Goal: Communication & Community: Participate in discussion

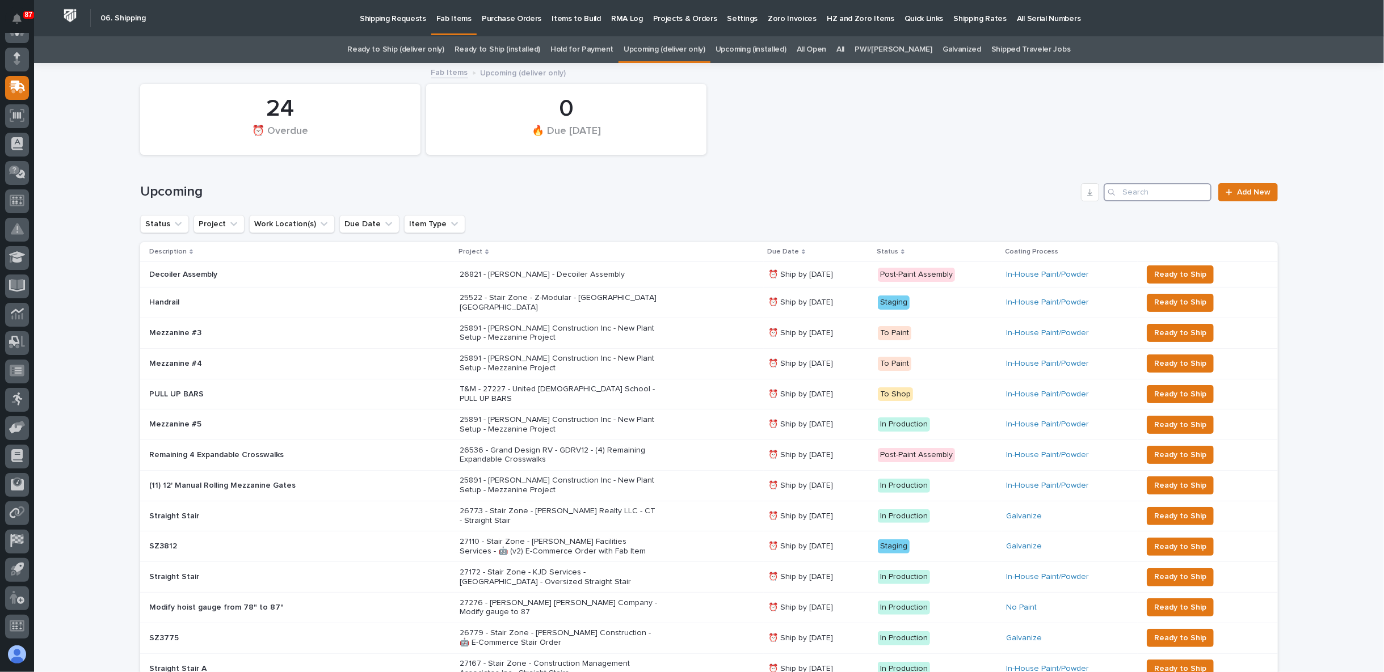
click at [1143, 189] on input "Search" at bounding box center [1157, 192] width 108 height 18
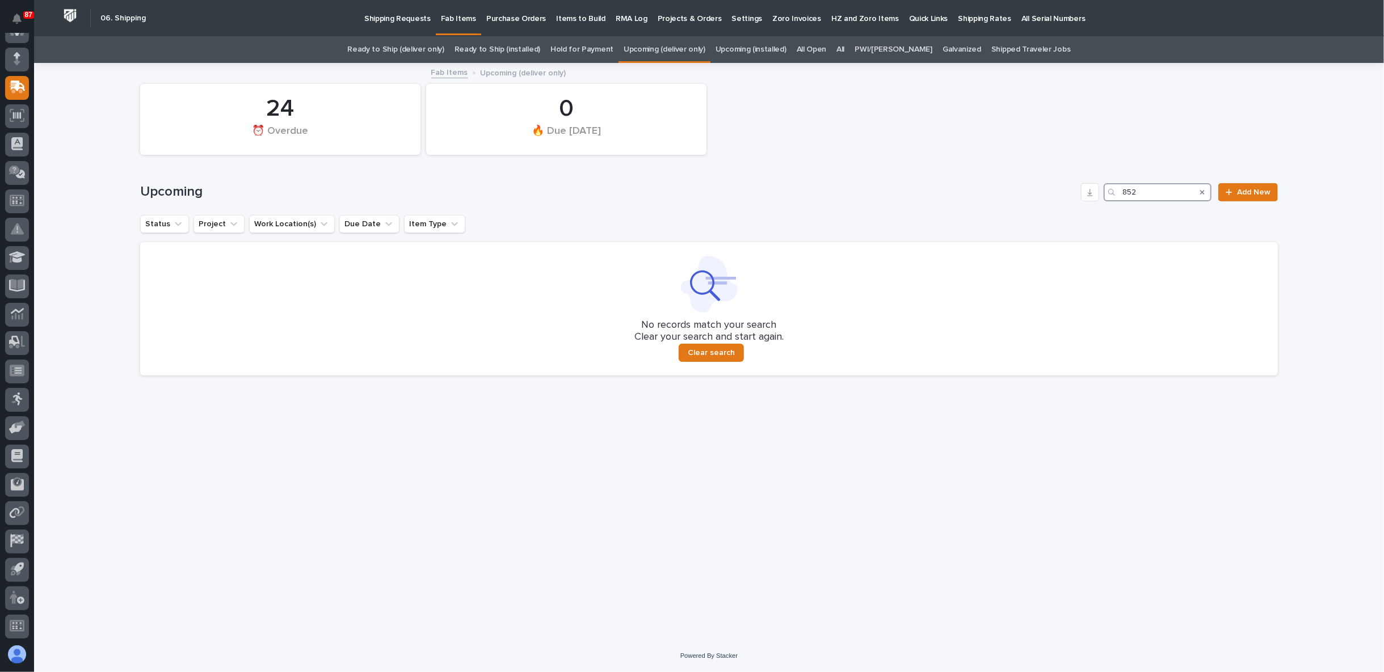
type input "852"
click at [844, 47] on link "All" at bounding box center [840, 49] width 8 height 27
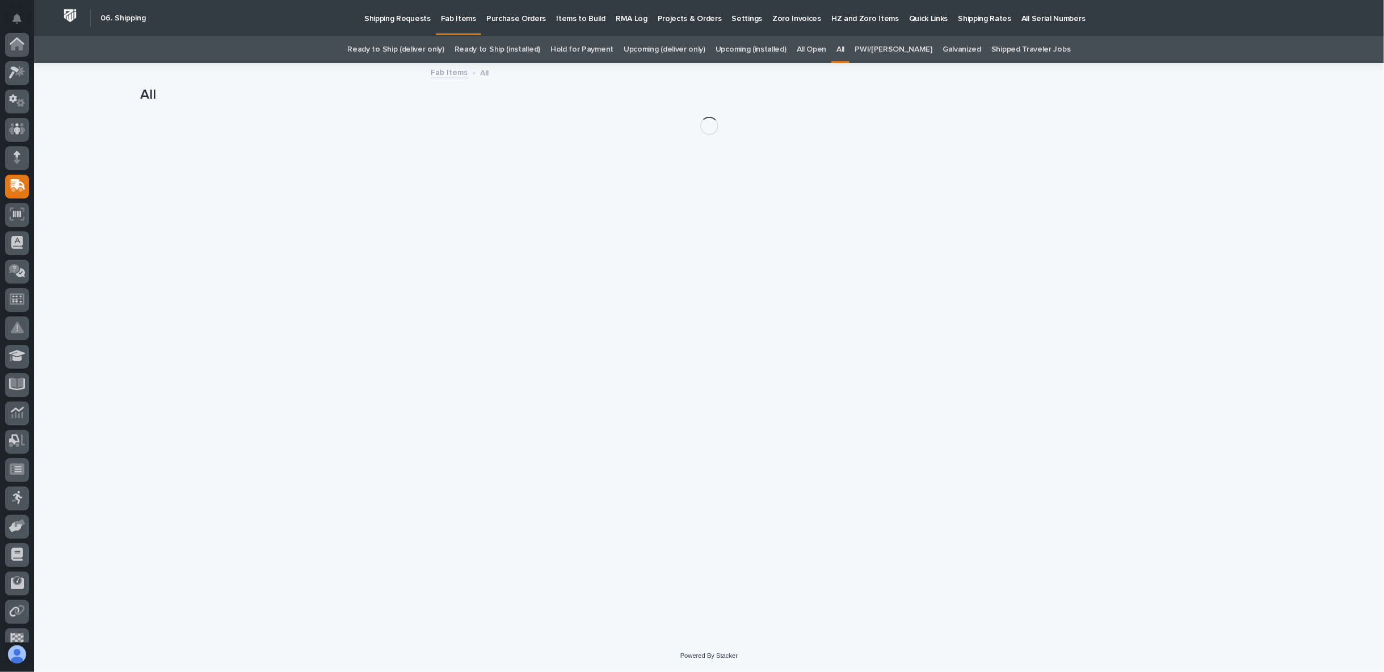
scroll to position [99, 0]
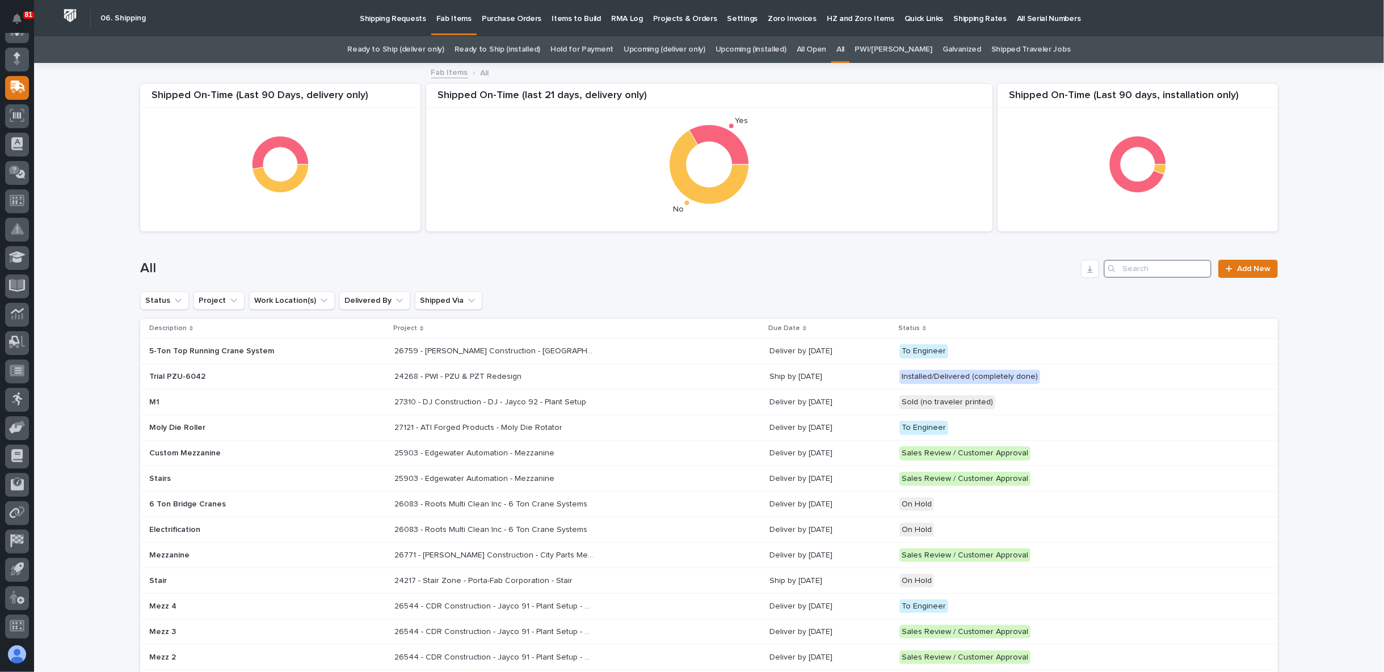
click at [1156, 269] on input "Search" at bounding box center [1157, 269] width 108 height 18
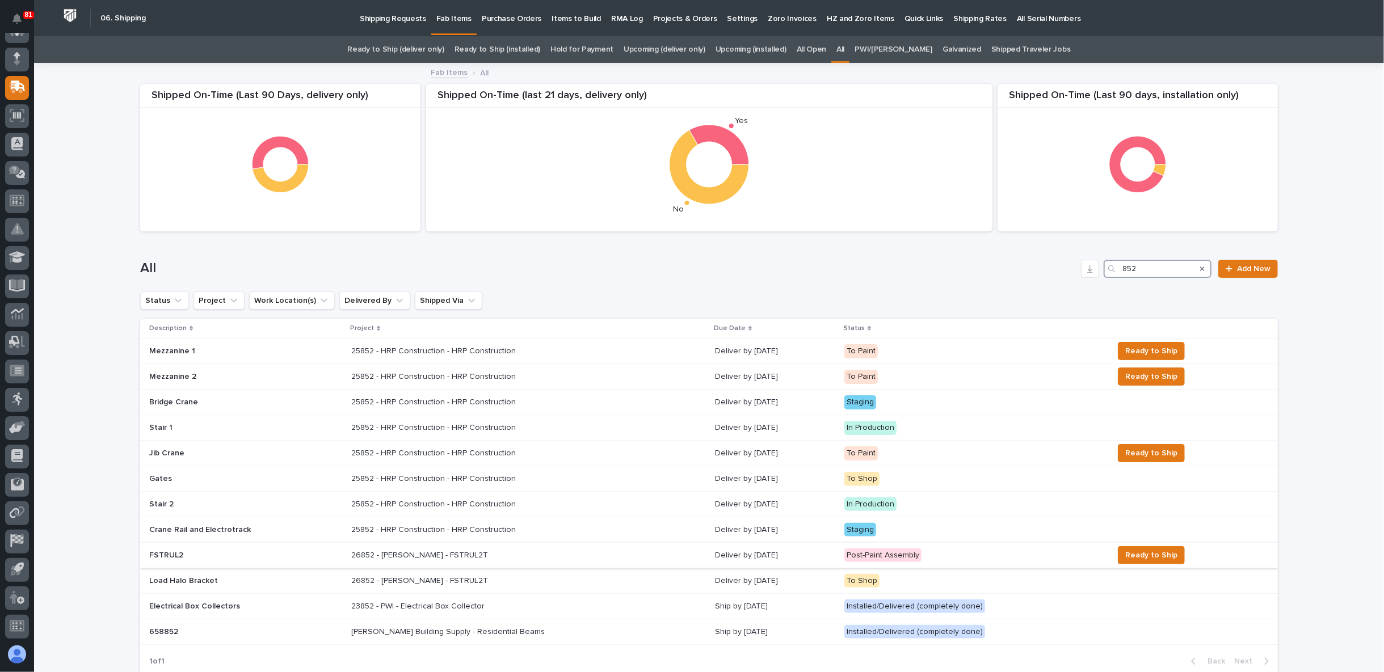
scroll to position [63, 0]
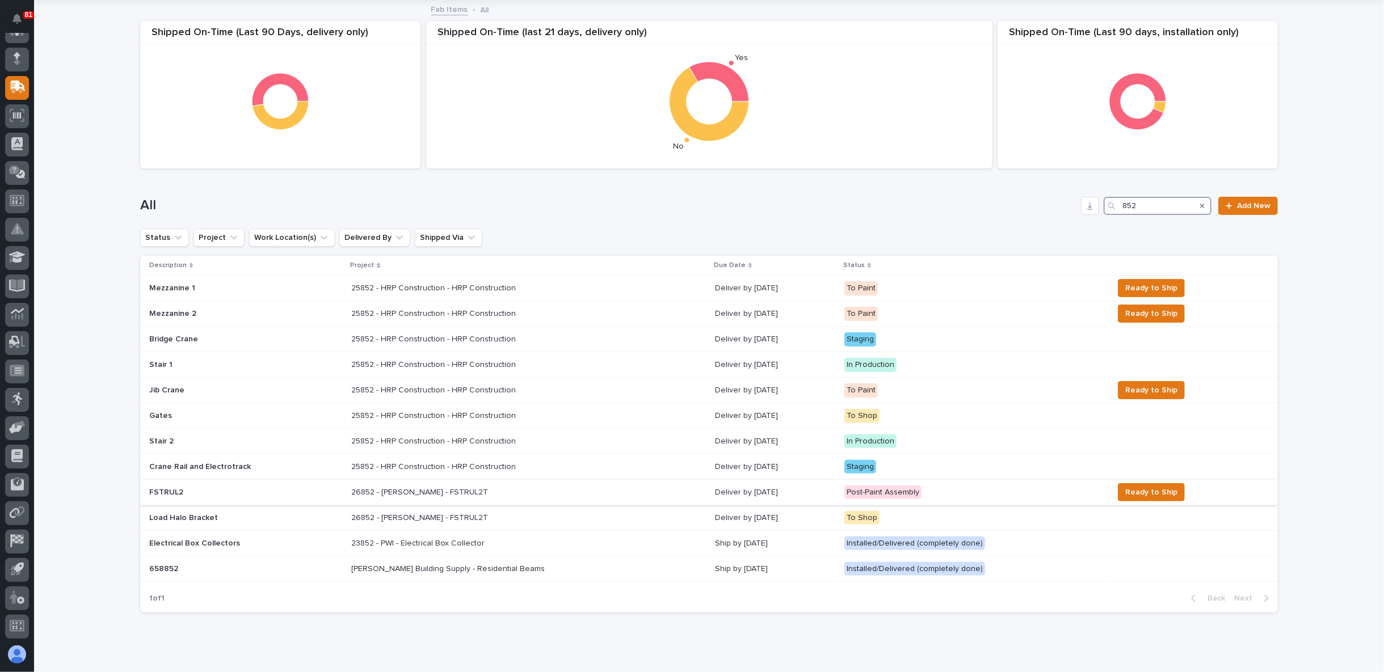
type input "852"
click at [374, 490] on p "26852 - [PERSON_NAME] - FSTRUL2T" at bounding box center [420, 492] width 139 height 12
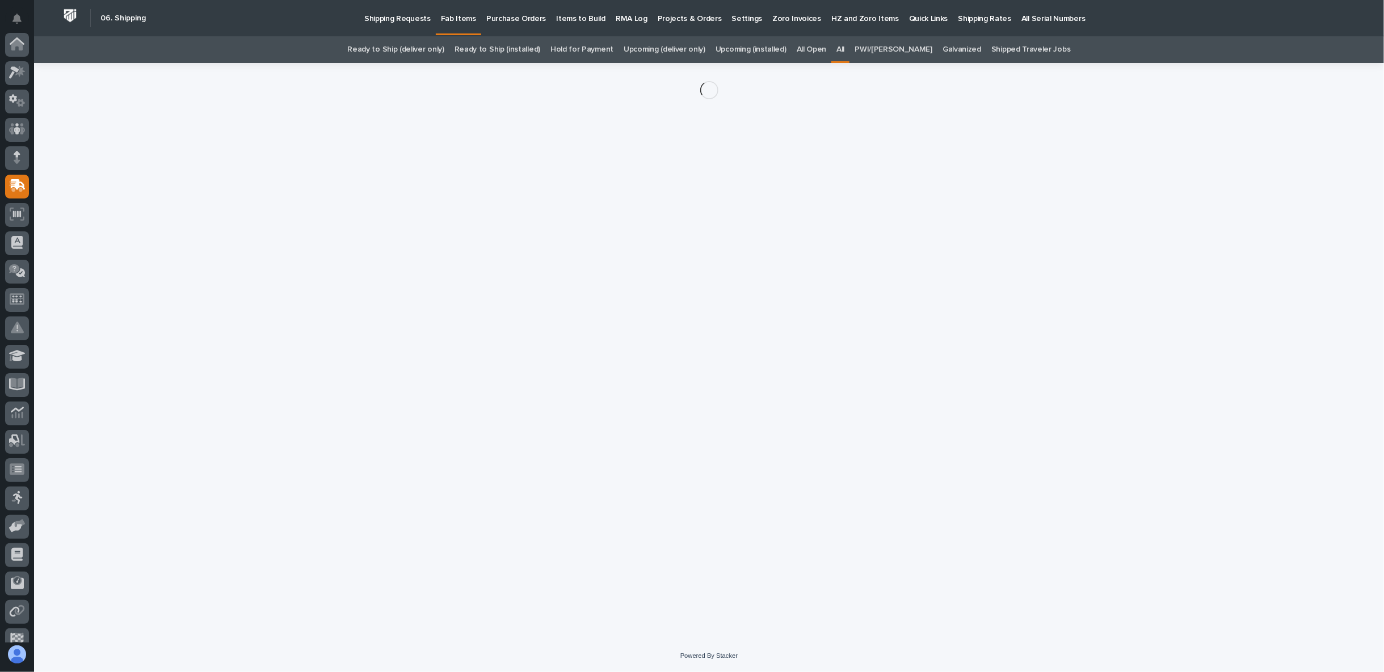
scroll to position [99, 0]
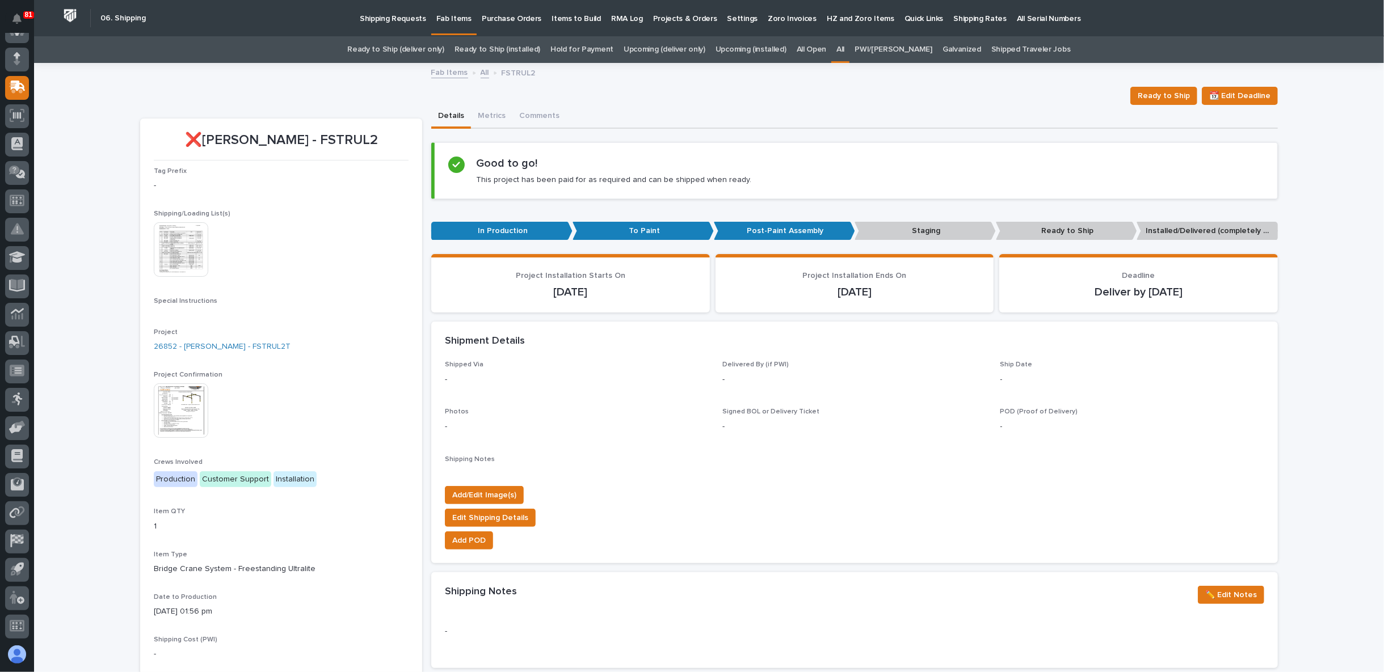
click at [172, 256] on img at bounding box center [181, 249] width 54 height 54
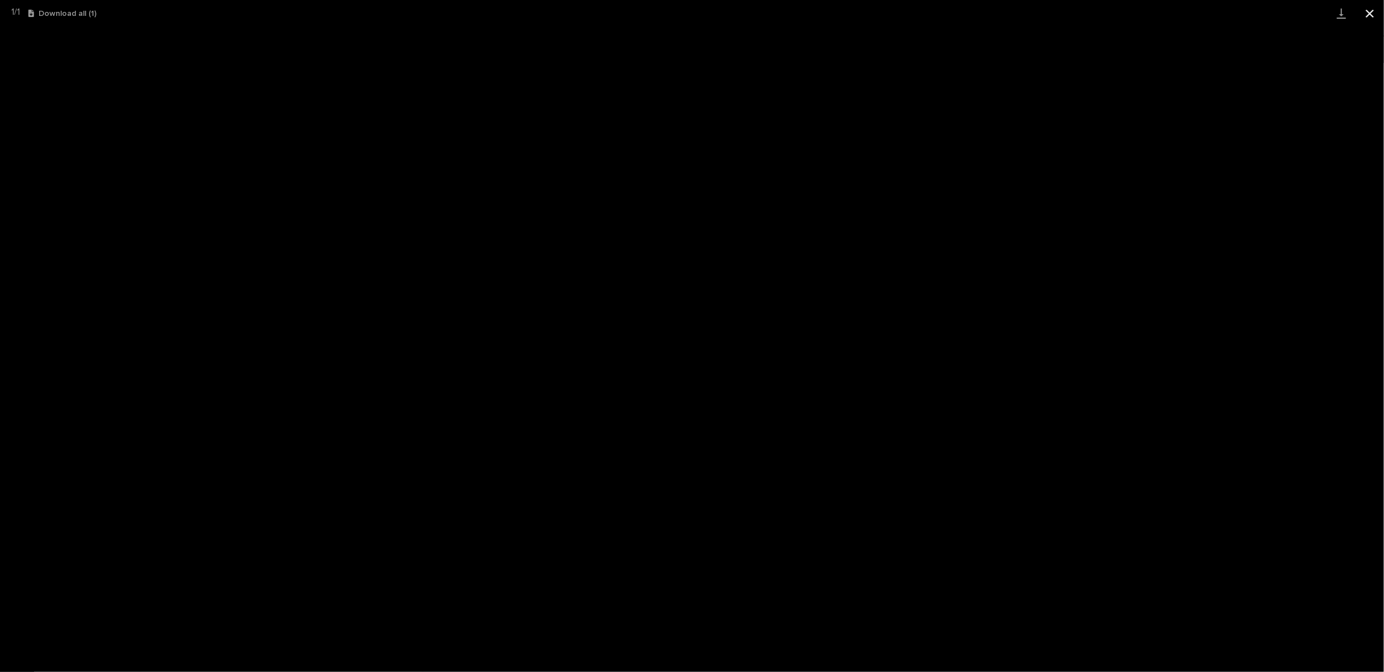
click at [1365, 12] on button "Close gallery" at bounding box center [1369, 13] width 28 height 27
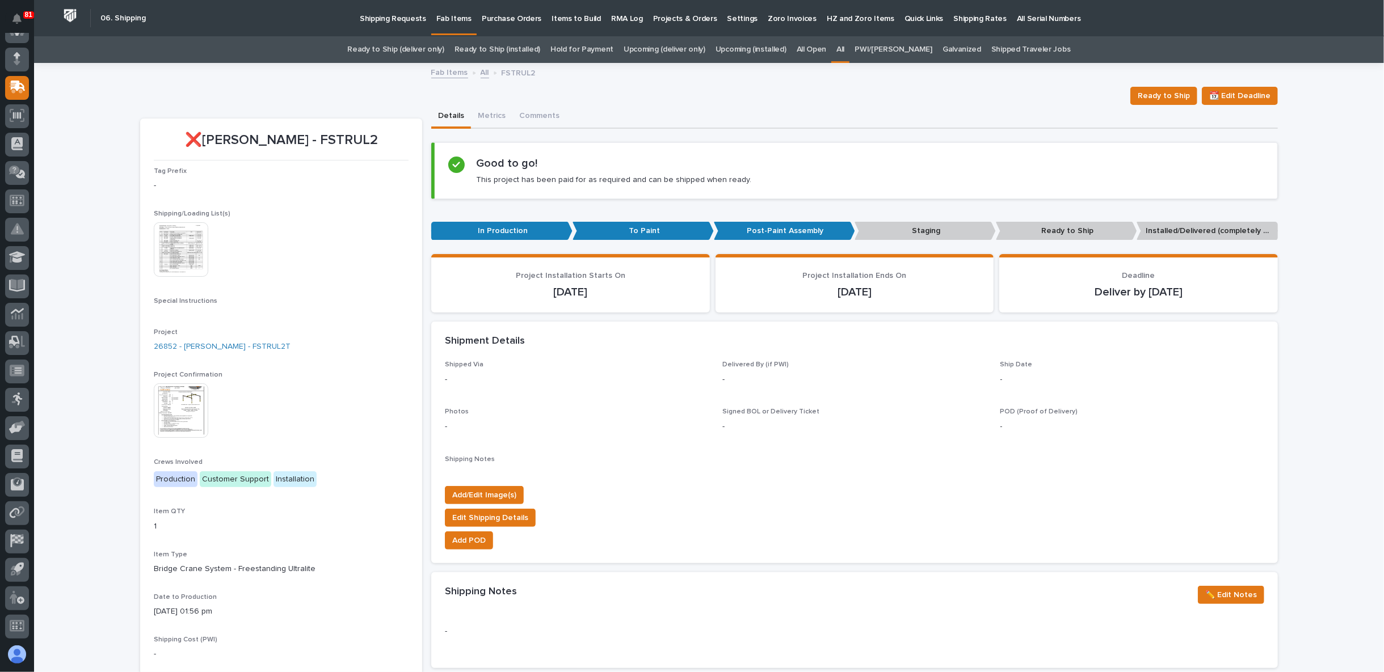
click at [509, 228] on p "In Production" at bounding box center [501, 231] width 141 height 19
click at [510, 231] on p "In Production" at bounding box center [501, 231] width 141 height 19
click at [232, 344] on link "26852 - [PERSON_NAME] - FSTRUL2T" at bounding box center [222, 347] width 137 height 12
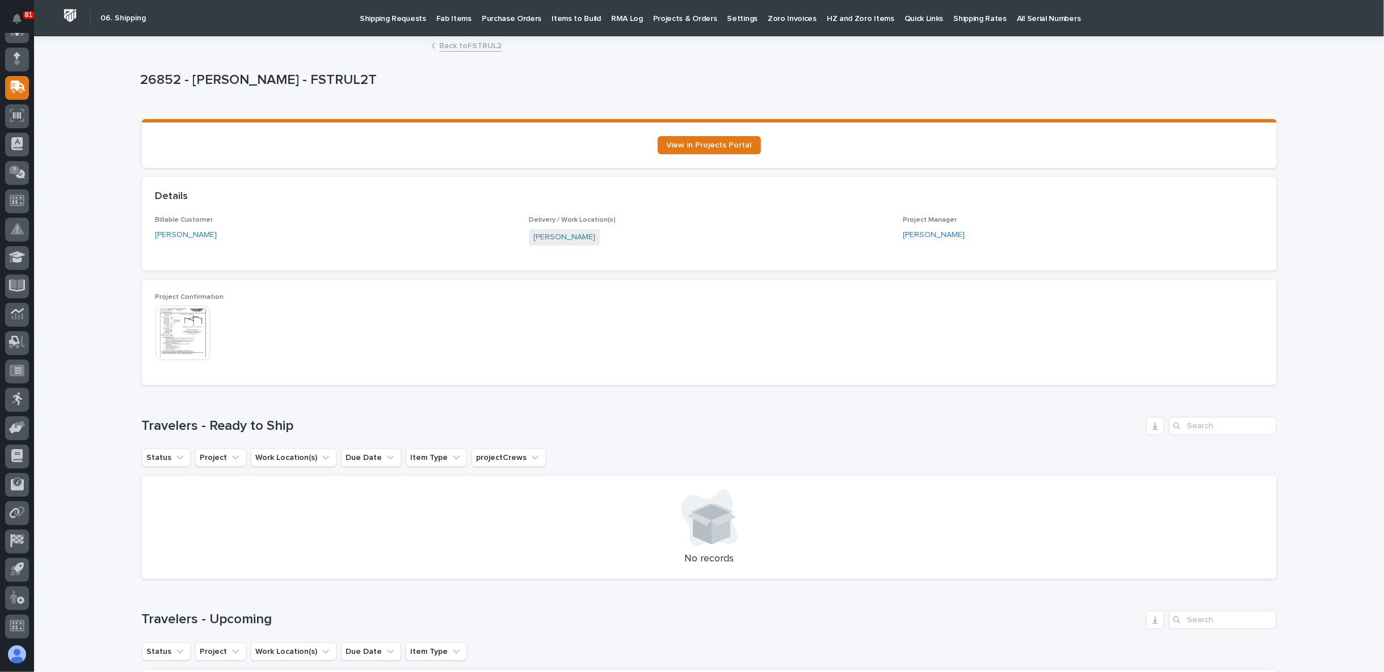
click at [471, 49] on link "Back to FSTRUL2" at bounding box center [471, 45] width 62 height 13
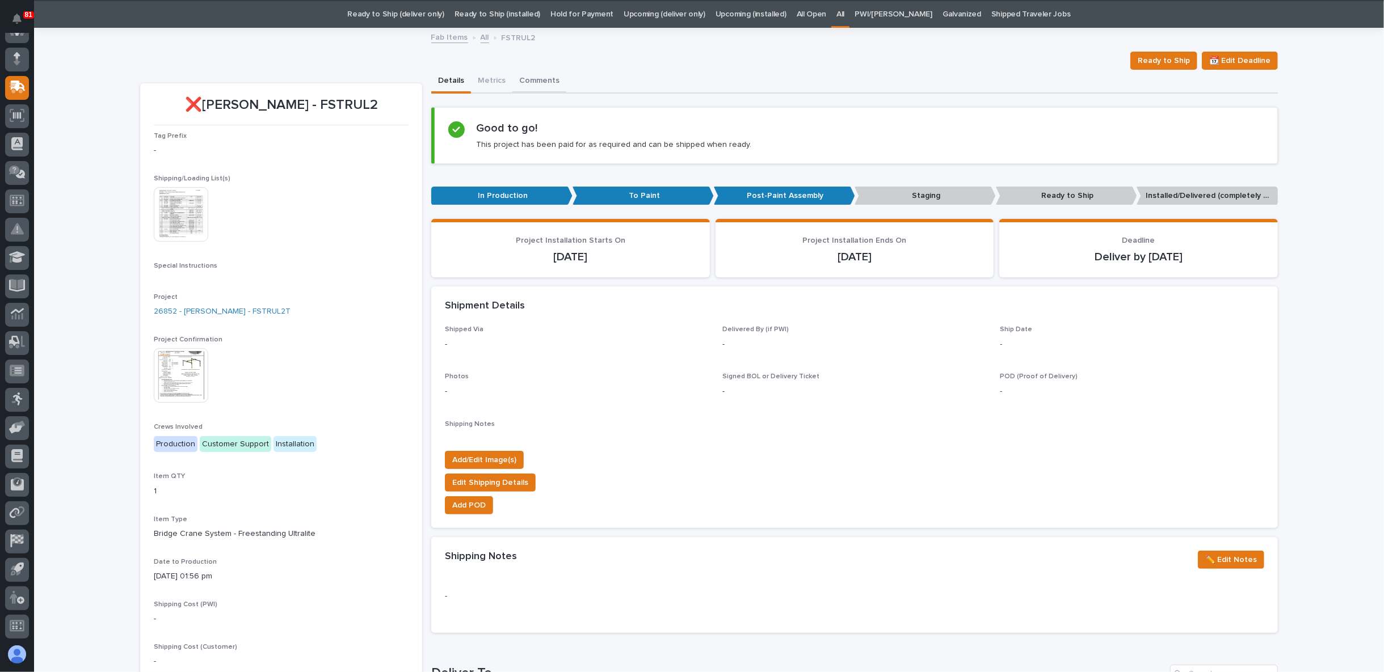
scroll to position [36, 0]
click at [489, 77] on button "Metrics" at bounding box center [491, 81] width 41 height 24
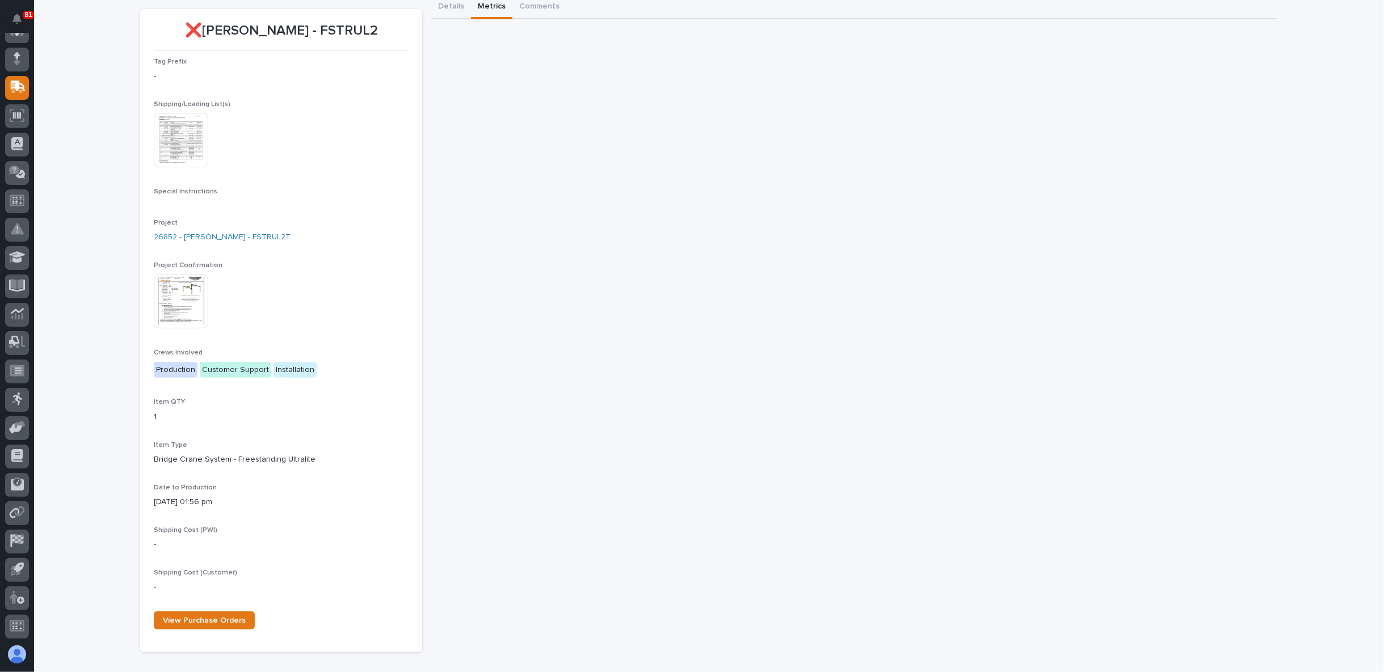
scroll to position [178, 0]
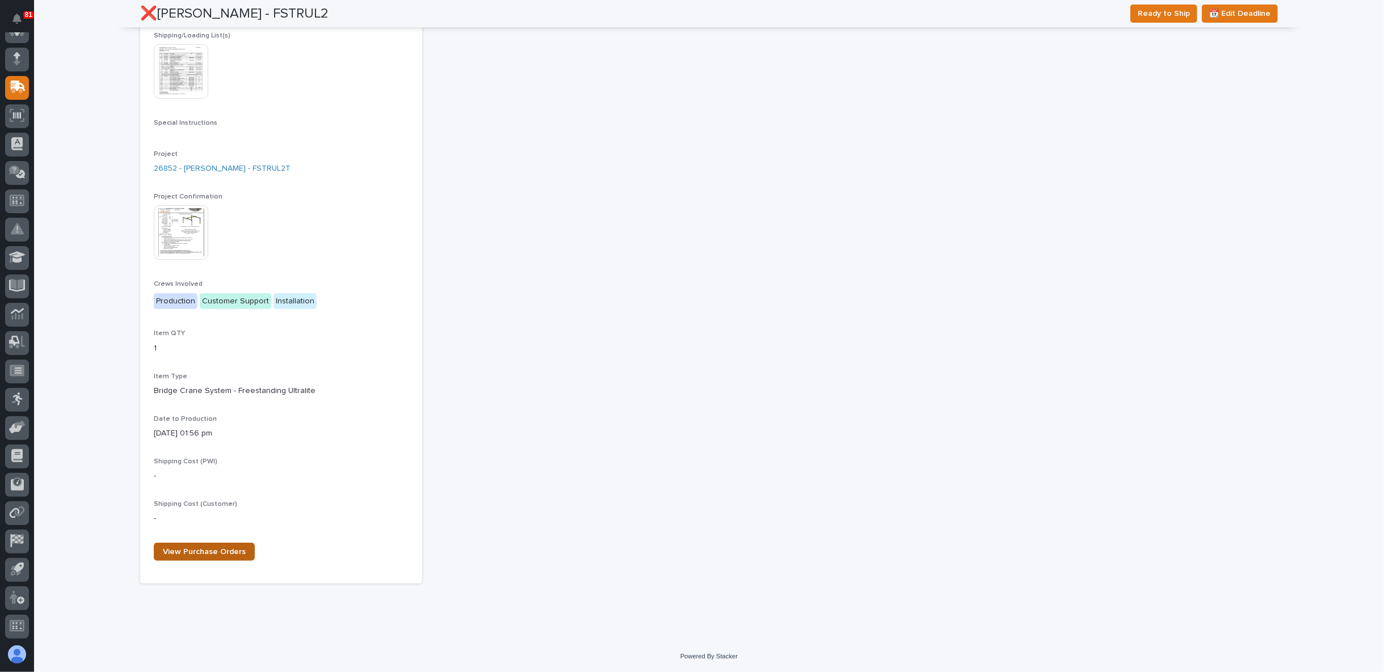
click at [214, 551] on span "View Purchase Orders" at bounding box center [204, 552] width 83 height 8
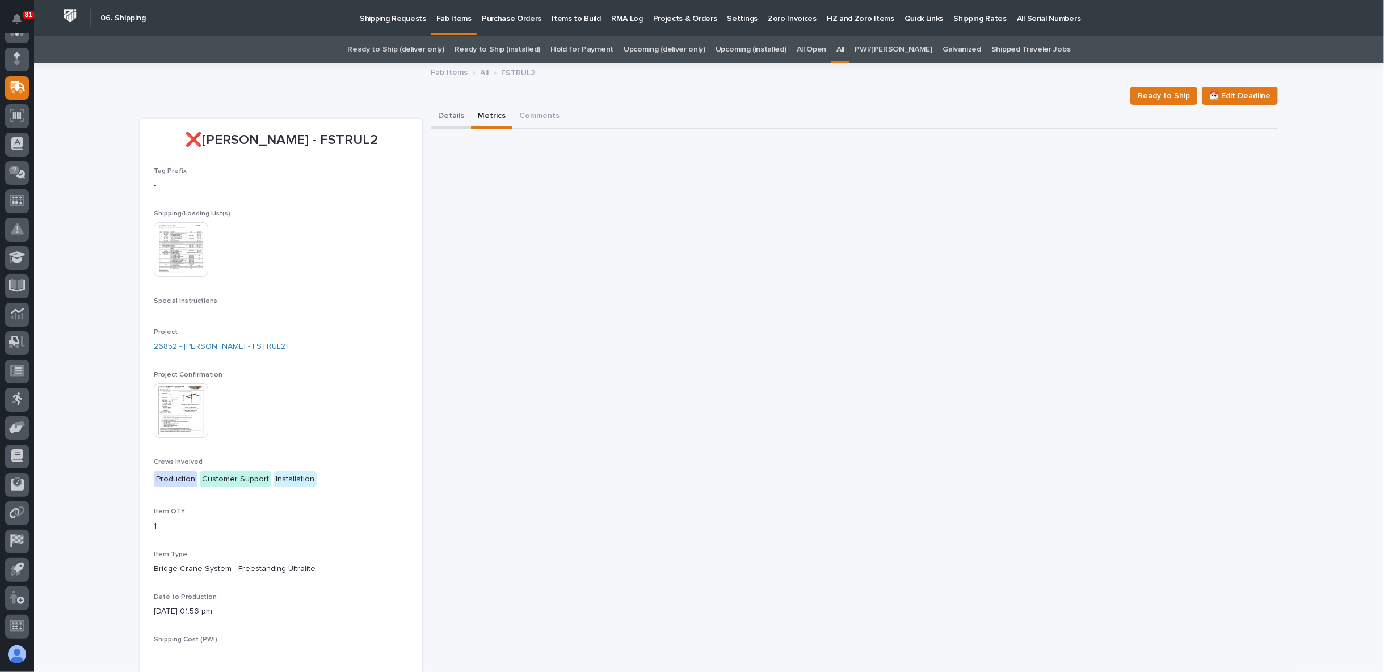
click at [438, 114] on button "Details" at bounding box center [451, 117] width 40 height 24
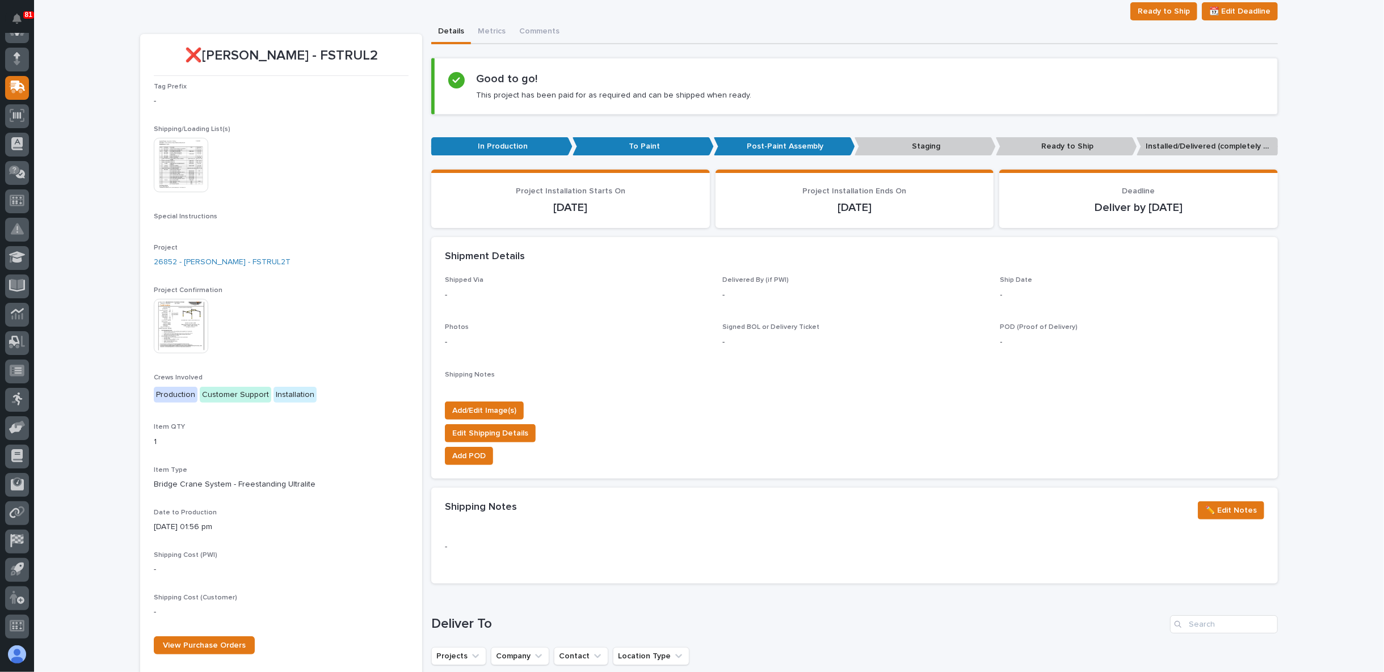
scroll to position [313, 0]
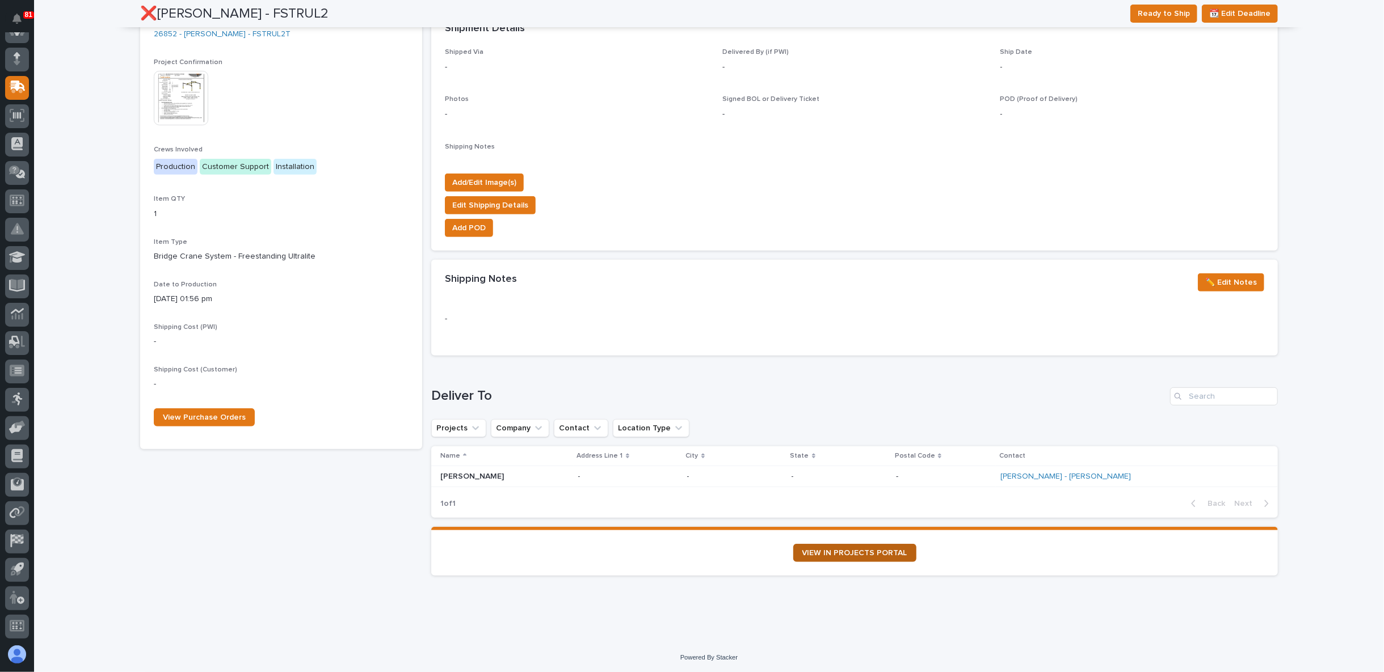
click at [854, 551] on span "VIEW IN PROJECTS PORTAL" at bounding box center [854, 553] width 105 height 8
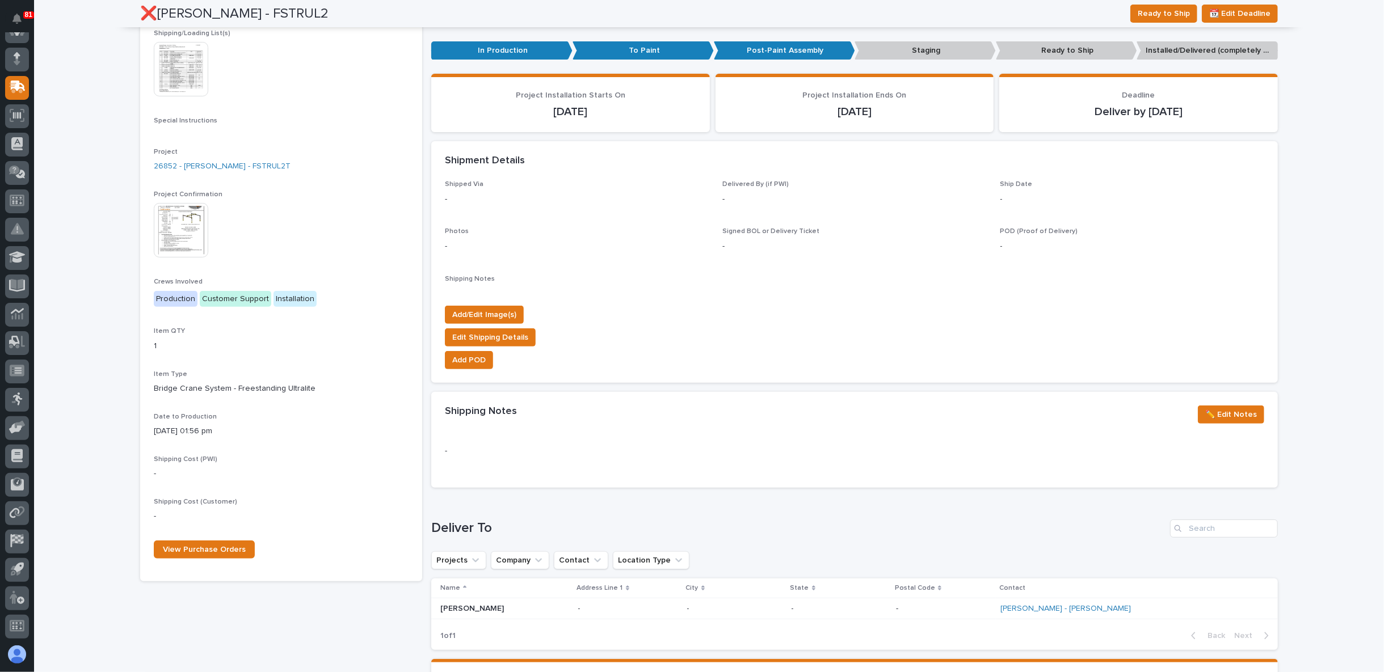
scroll to position [0, 0]
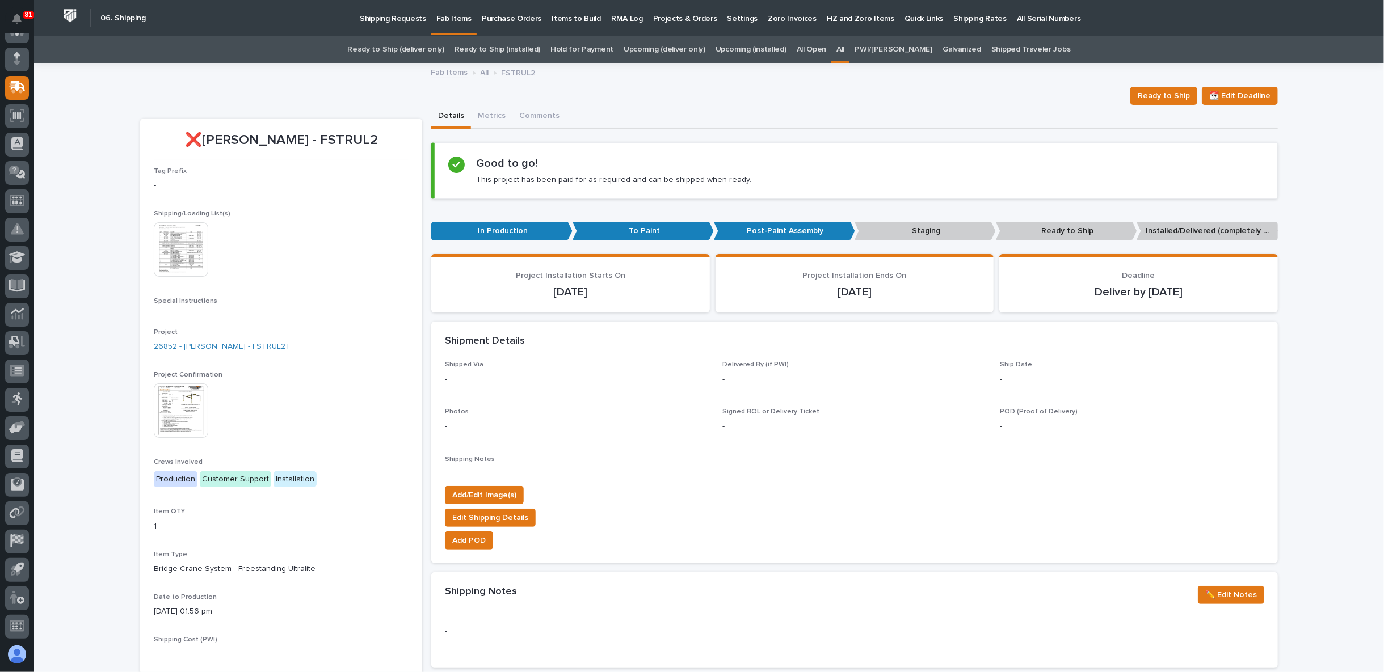
click at [192, 400] on img at bounding box center [181, 410] width 54 height 54
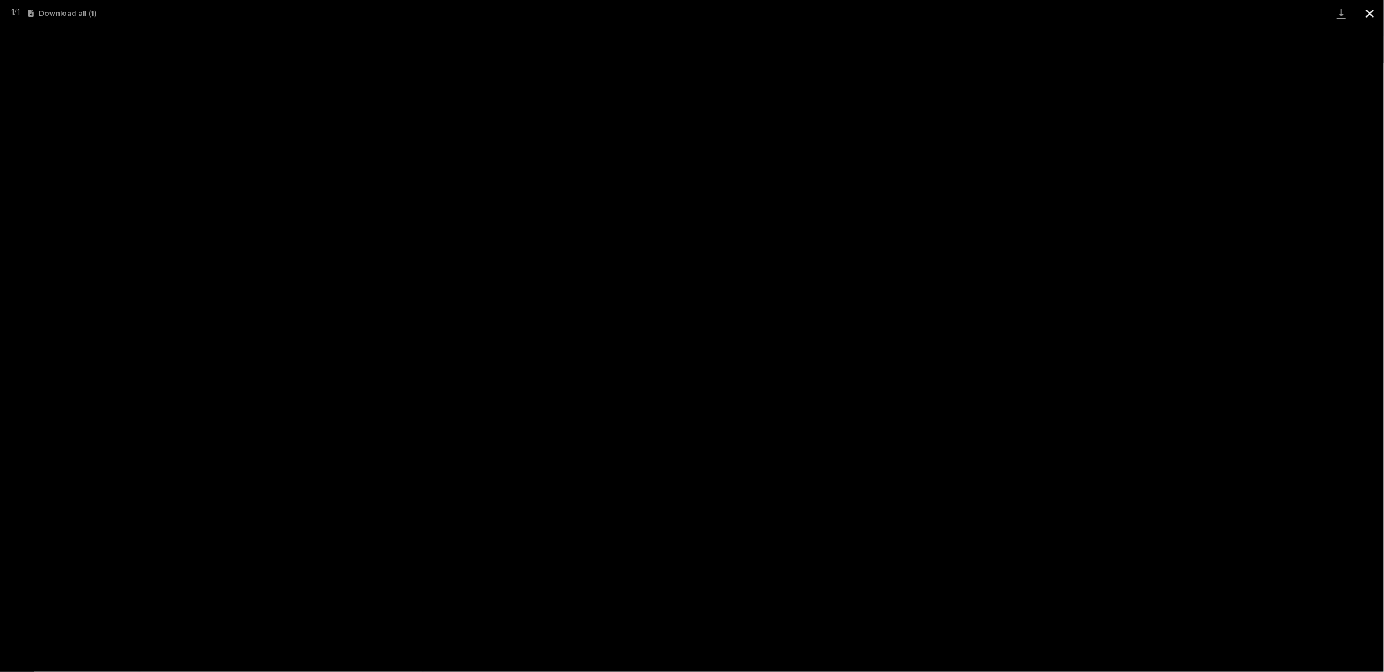
click at [1369, 18] on button "Close gallery" at bounding box center [1369, 13] width 28 height 27
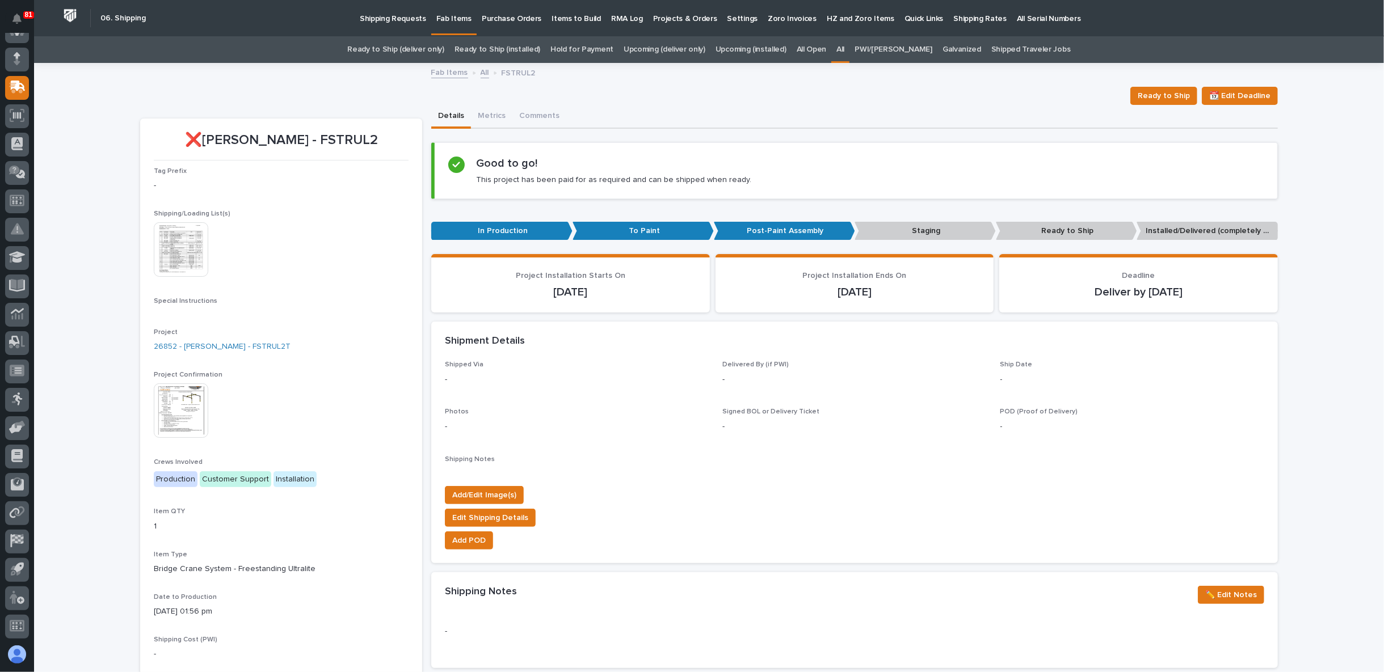
click at [693, 46] on link "Upcoming (deliver only)" at bounding box center [664, 49] width 82 height 27
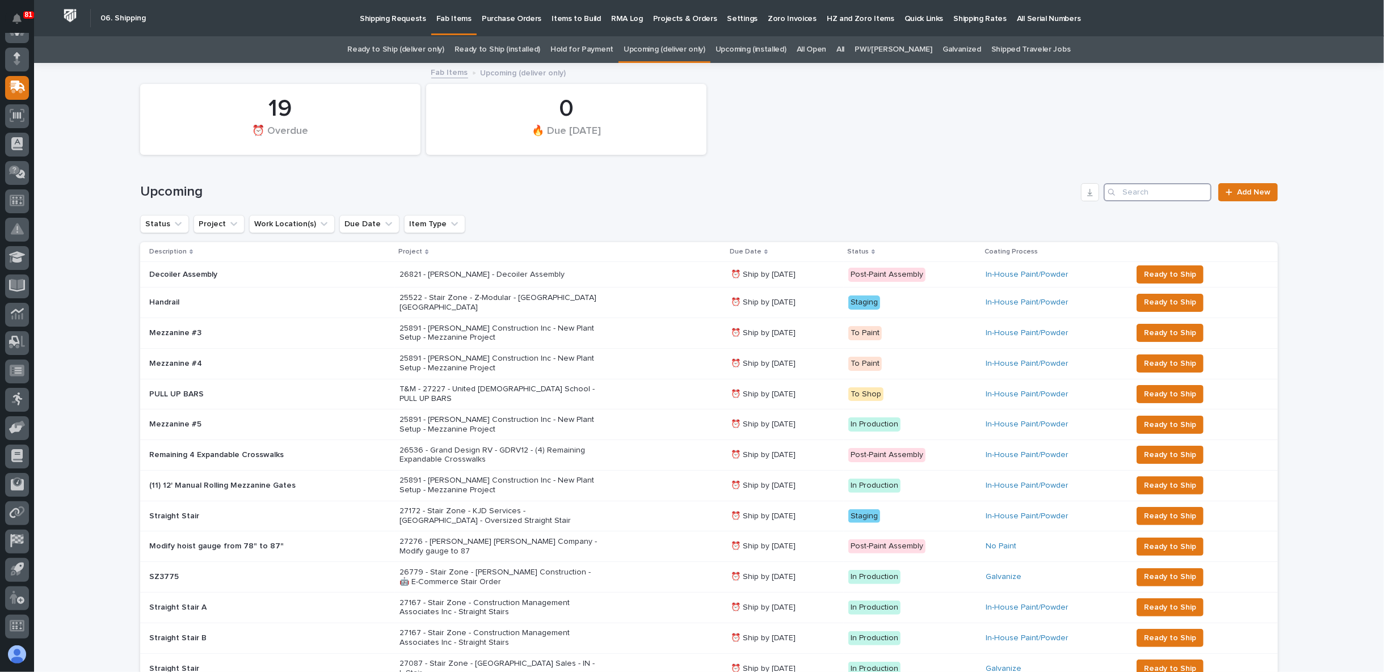
click at [1131, 191] on input "Search" at bounding box center [1157, 192] width 108 height 18
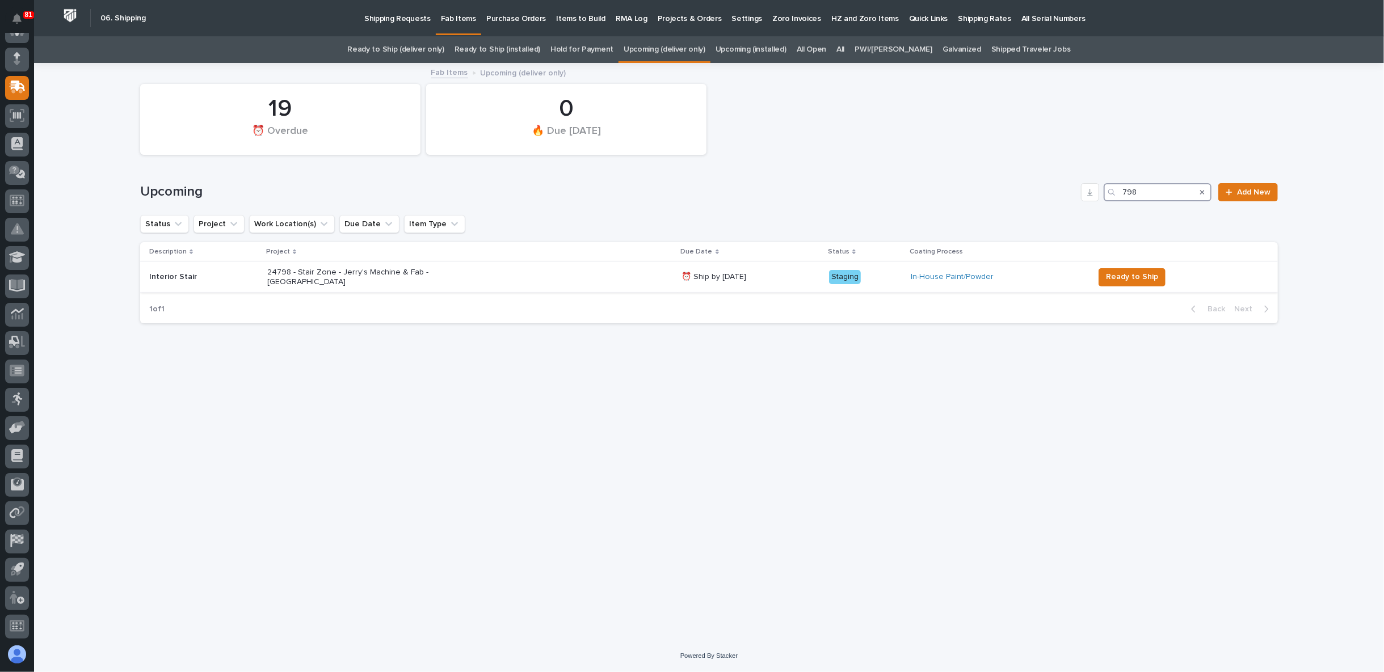
type input "798"
click at [516, 267] on div "24798 - Stair Zone - Jerry's Machine & Fab - Alexandria High School" at bounding box center [470, 277] width 406 height 28
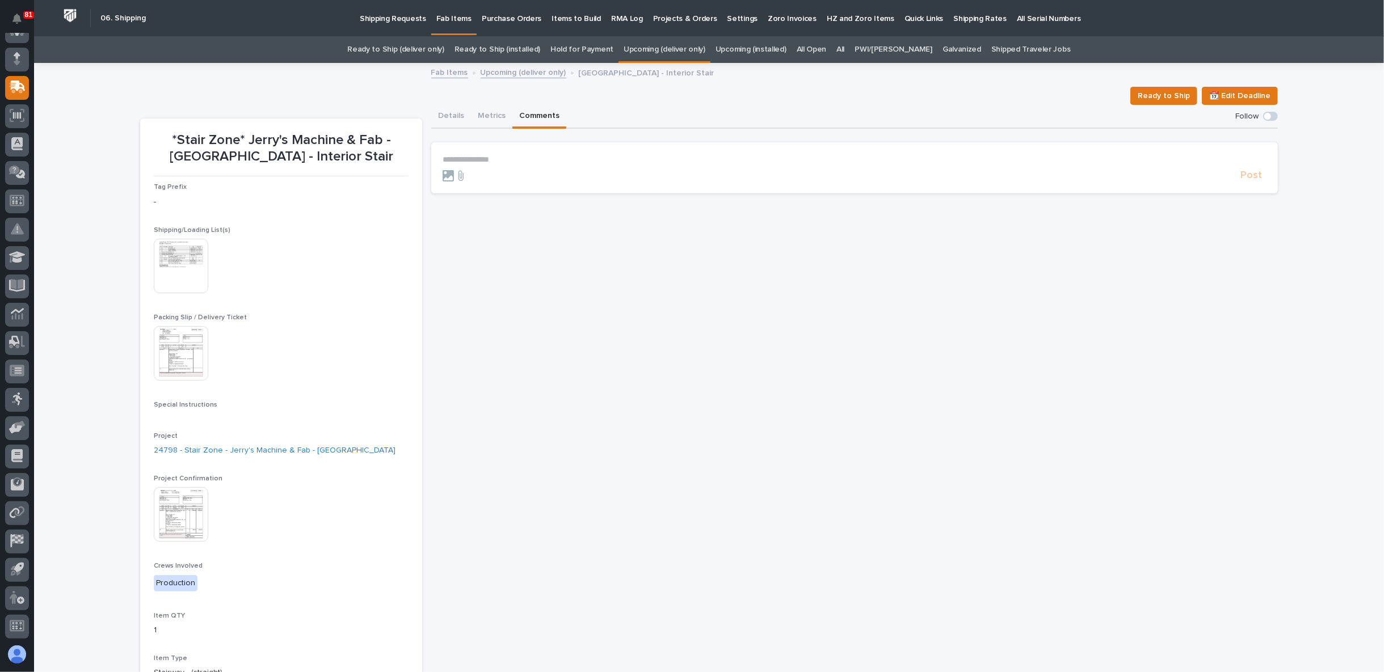
click at [531, 107] on button "Comments" at bounding box center [539, 117] width 54 height 24
click at [479, 159] on p "**********" at bounding box center [854, 160] width 824 height 10
click at [444, 111] on button "Details" at bounding box center [451, 117] width 40 height 24
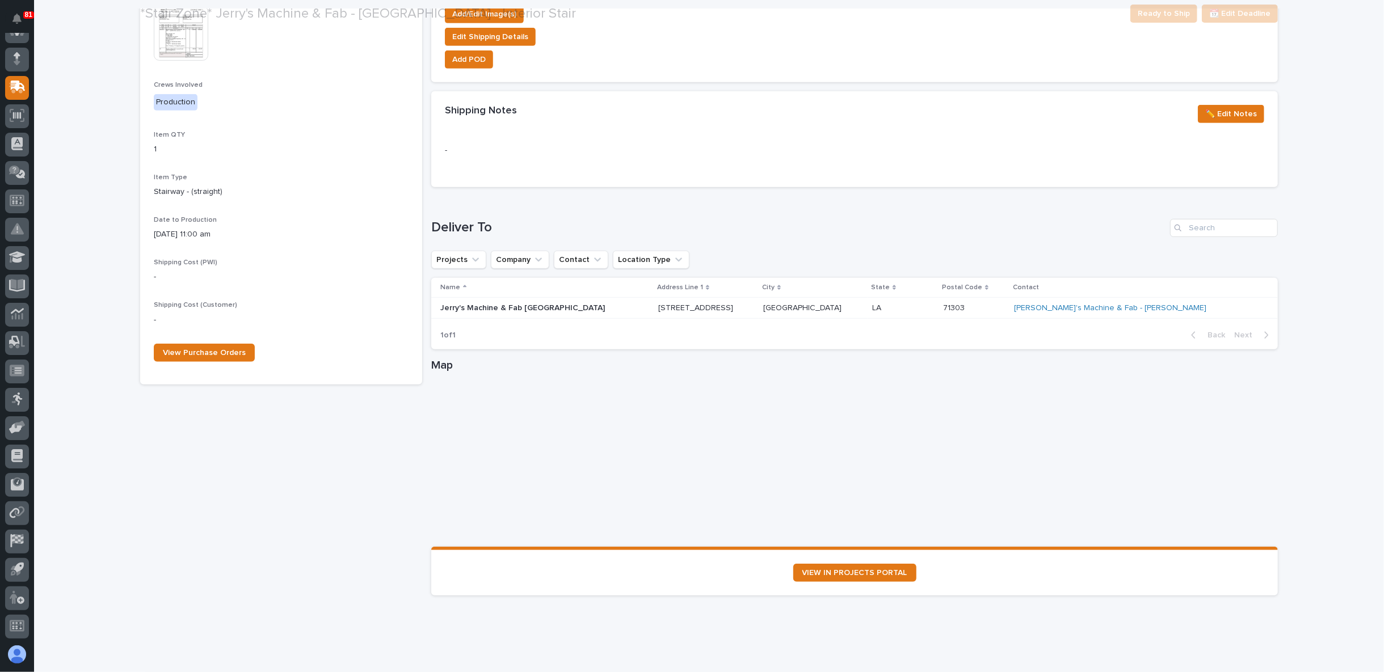
scroll to position [501, 0]
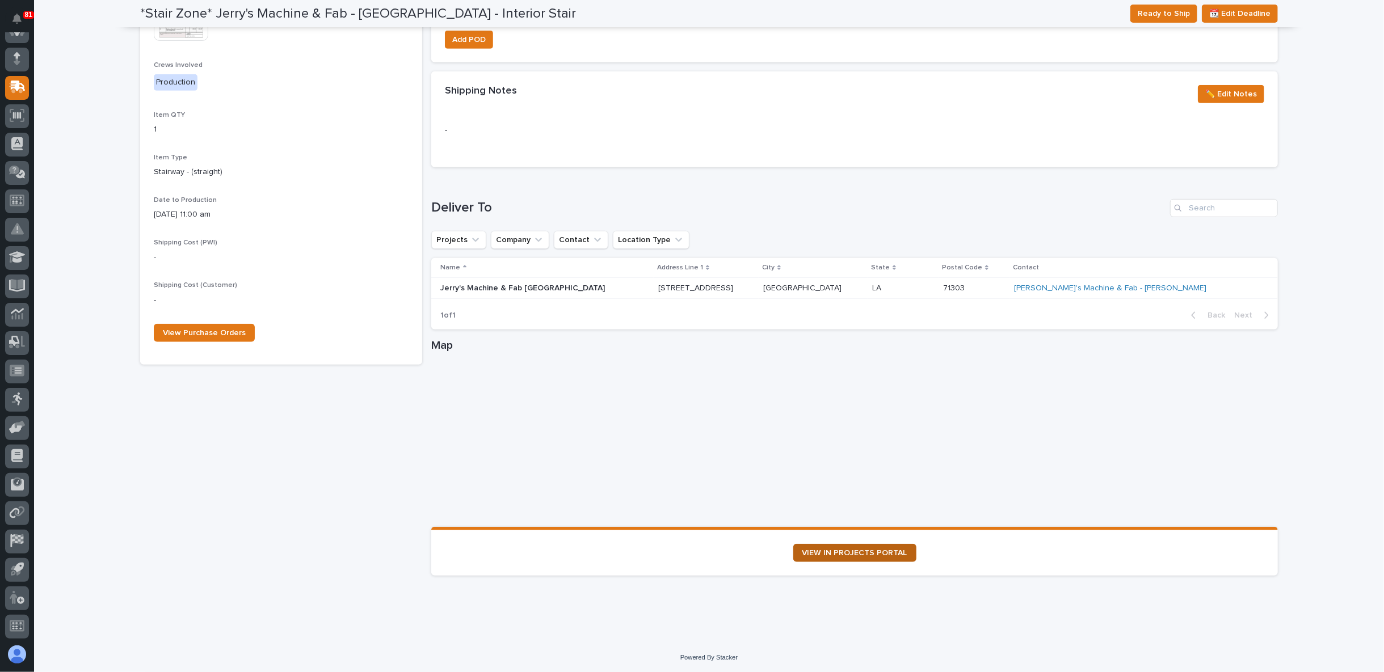
click at [846, 549] on span "VIEW IN PROJECTS PORTAL" at bounding box center [854, 553] width 105 height 8
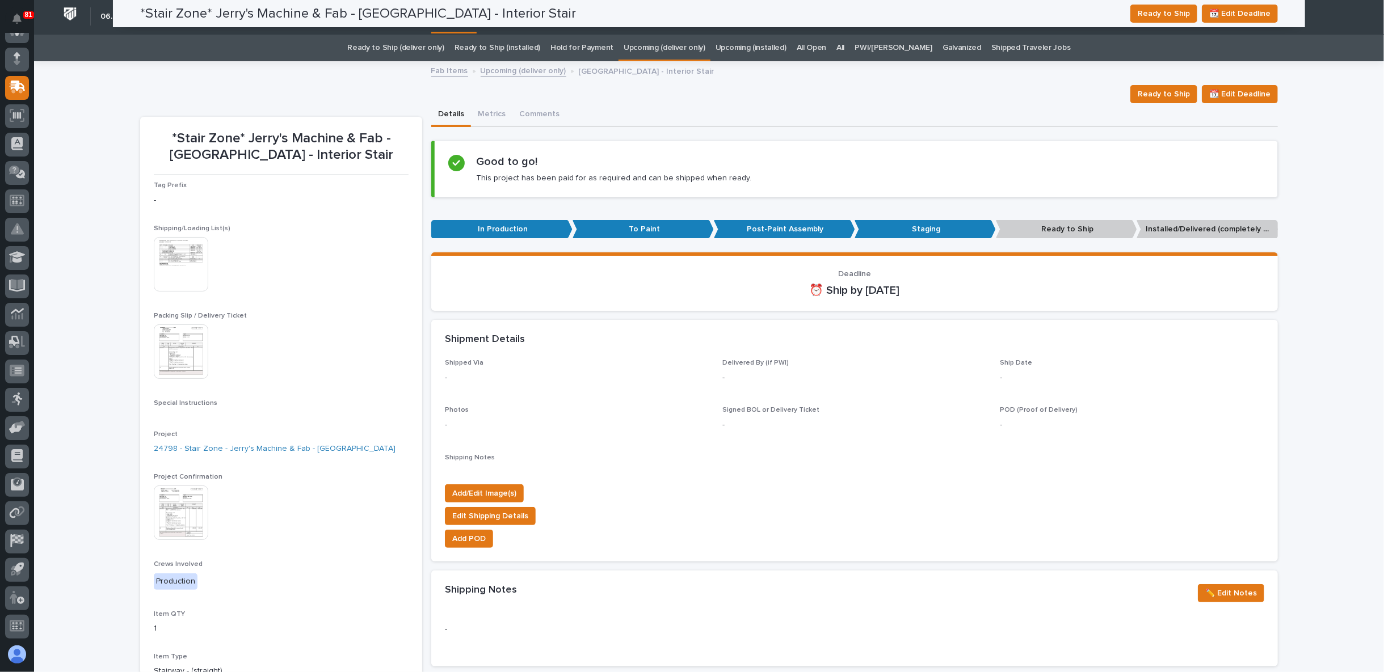
scroll to position [0, 0]
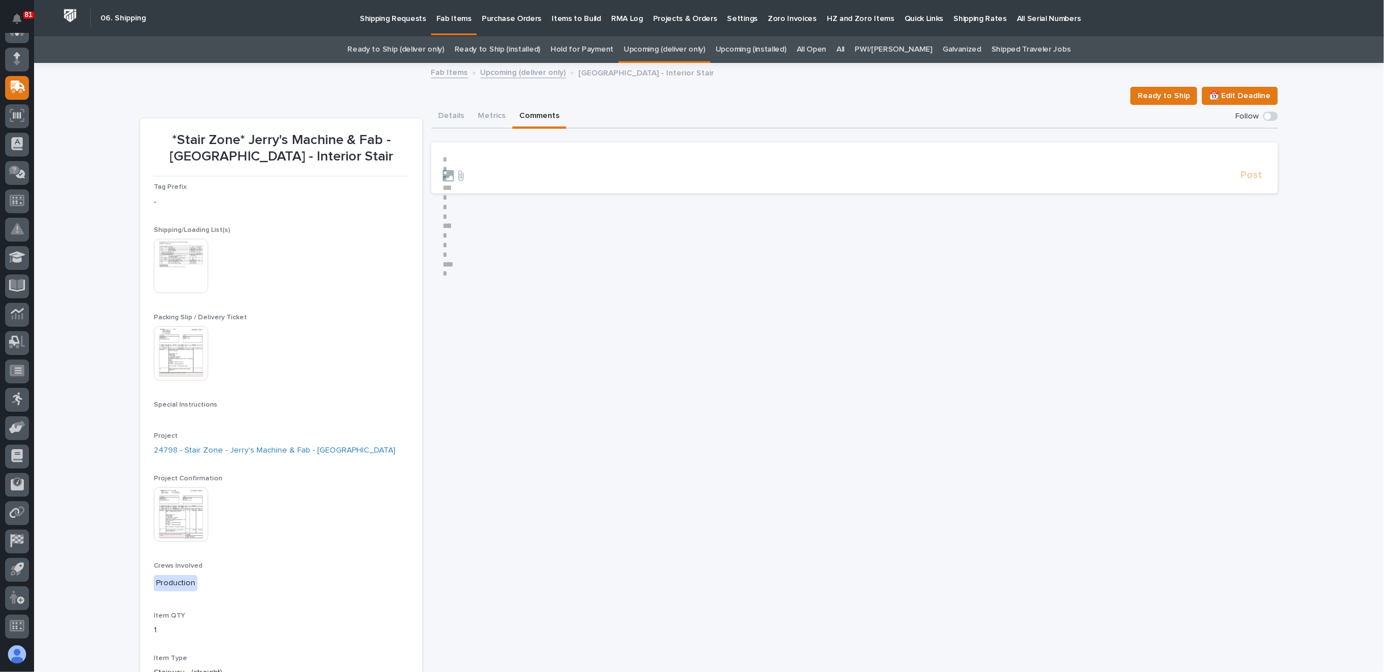
click at [535, 109] on button "Comments" at bounding box center [539, 117] width 54 height 24
click at [513, 162] on p "**********" at bounding box center [854, 160] width 824 height 10
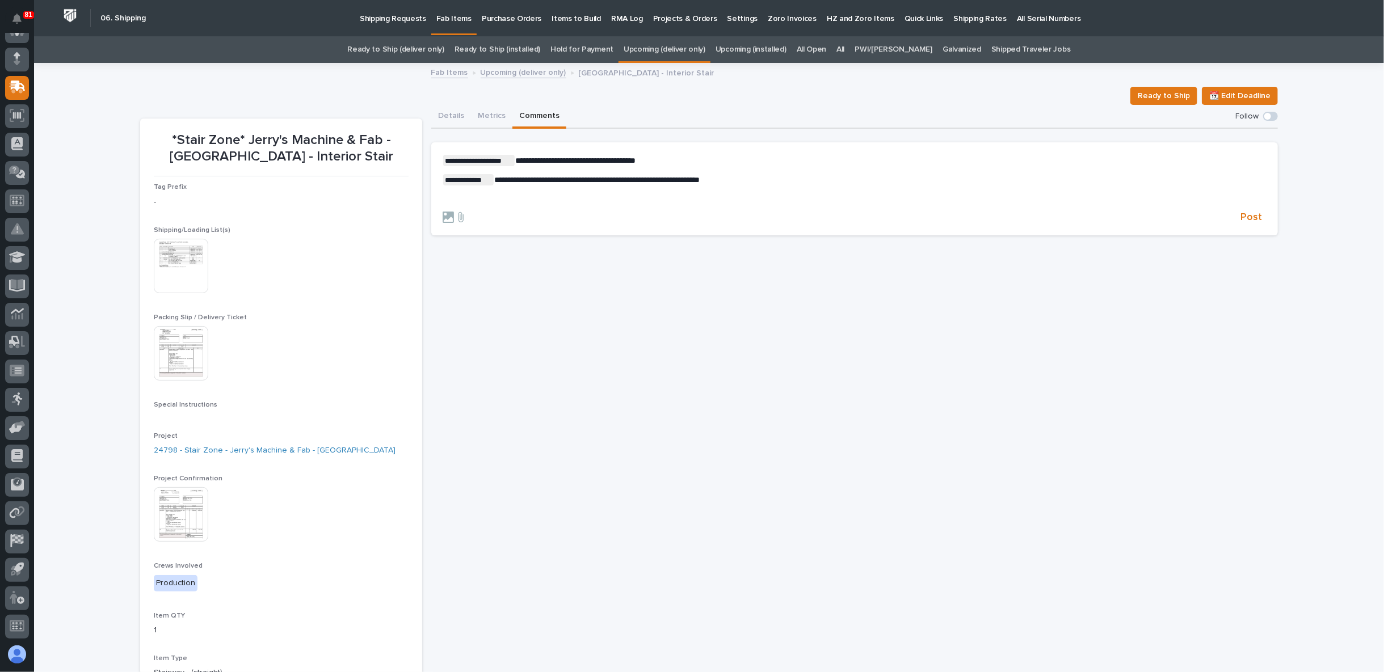
drag, startPoint x: 1240, startPoint y: 216, endPoint x: 1234, endPoint y: 237, distance: 21.9
click at [1241, 216] on span "Post" at bounding box center [1251, 217] width 22 height 13
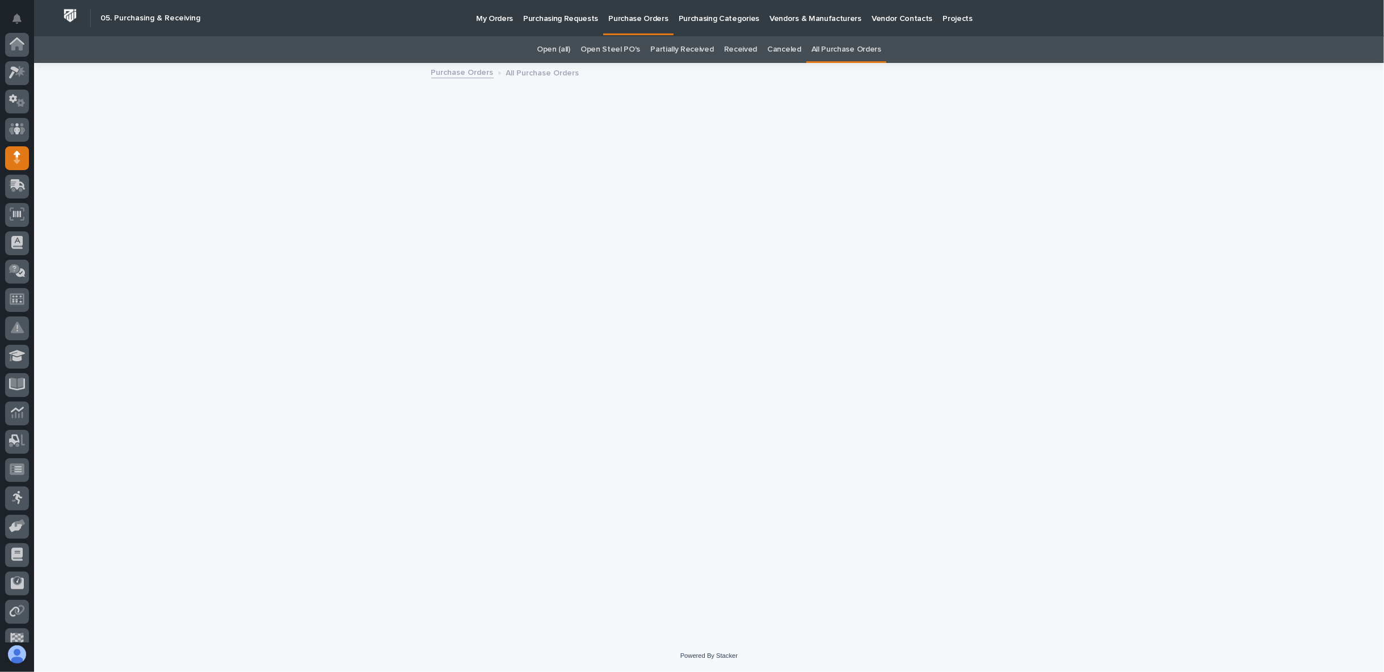
scroll to position [99, 0]
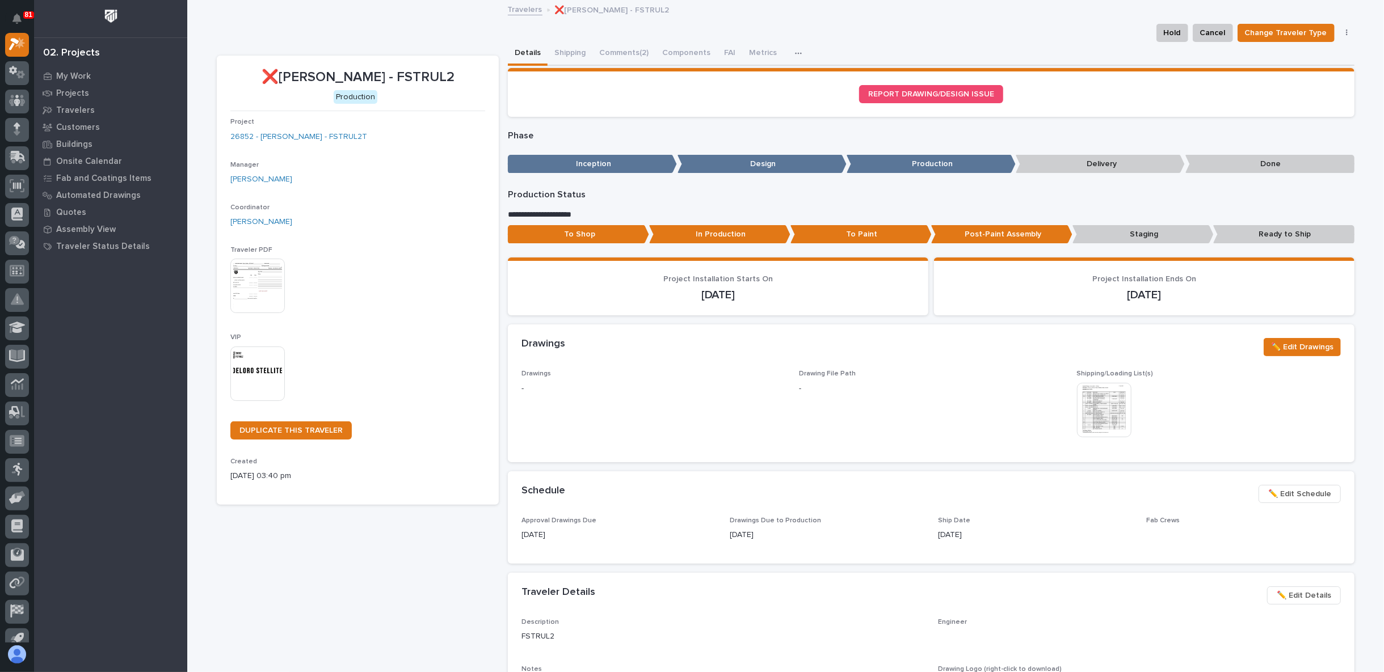
click at [250, 372] on img at bounding box center [257, 374] width 54 height 54
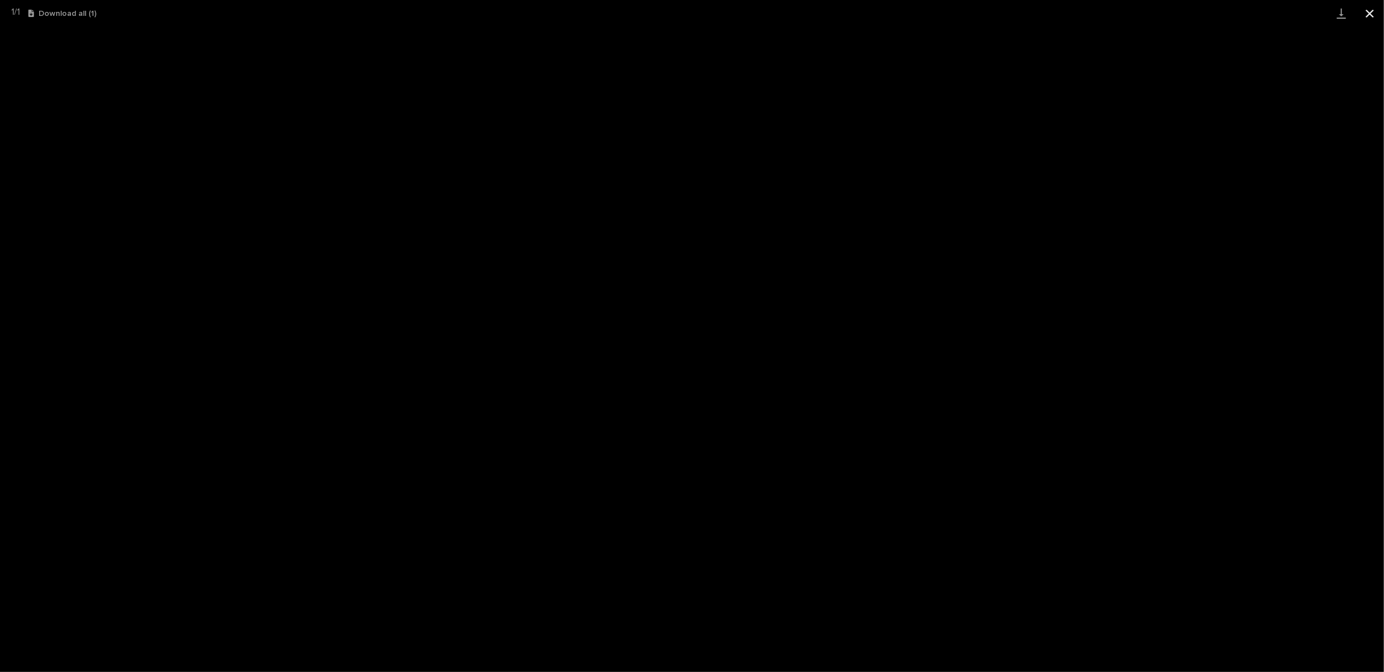
click at [1364, 14] on button "Close gallery" at bounding box center [1369, 13] width 28 height 27
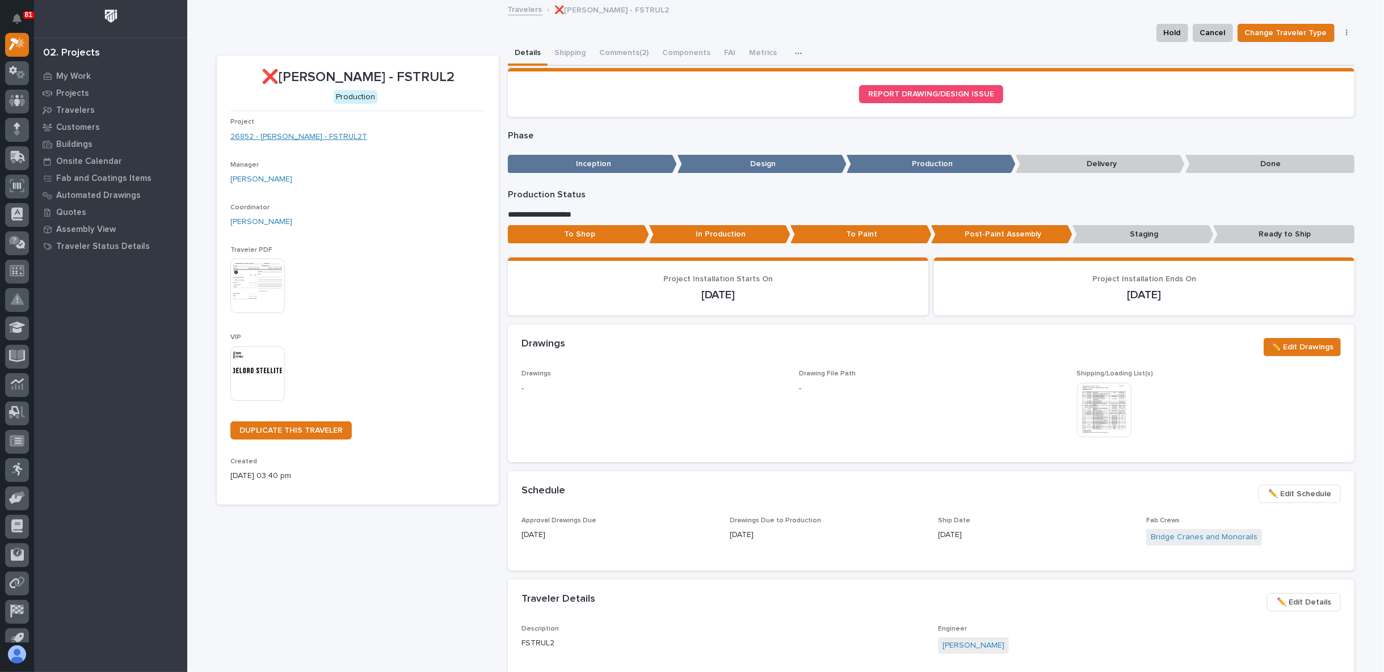
click at [302, 133] on link "26852 - [PERSON_NAME] - FSTRUL2T" at bounding box center [298, 137] width 137 height 12
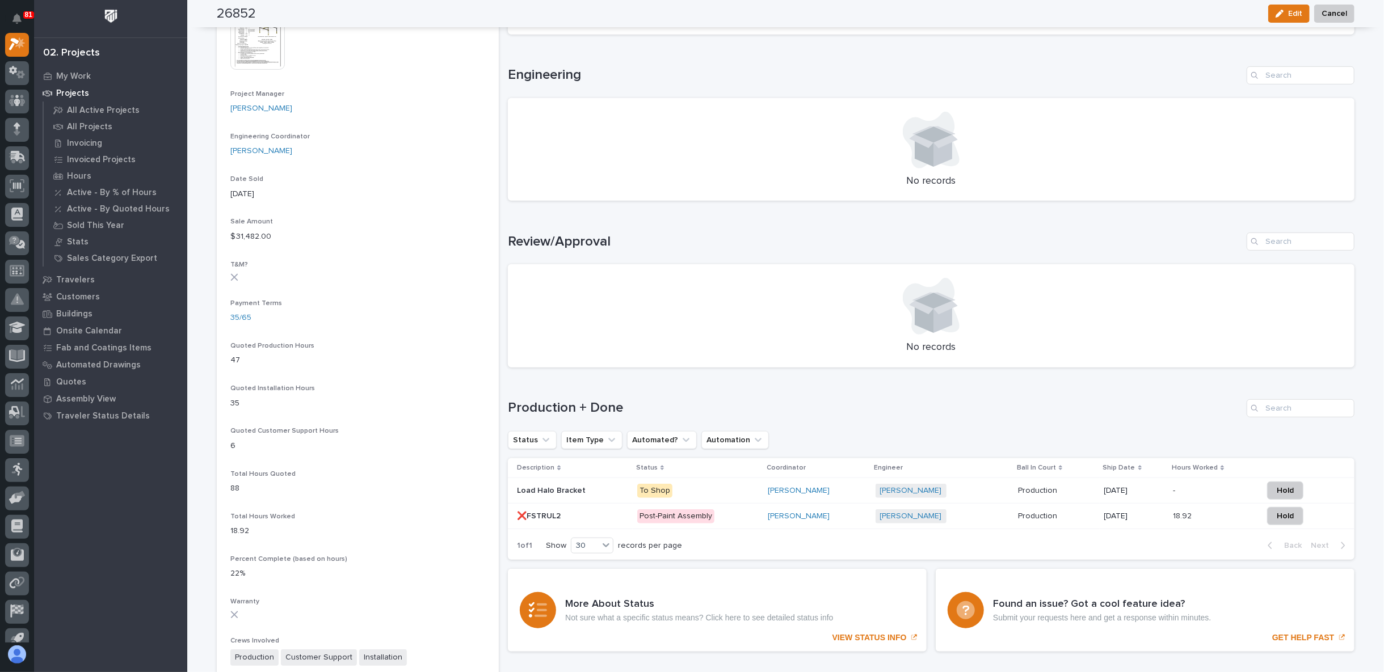
scroll to position [126, 0]
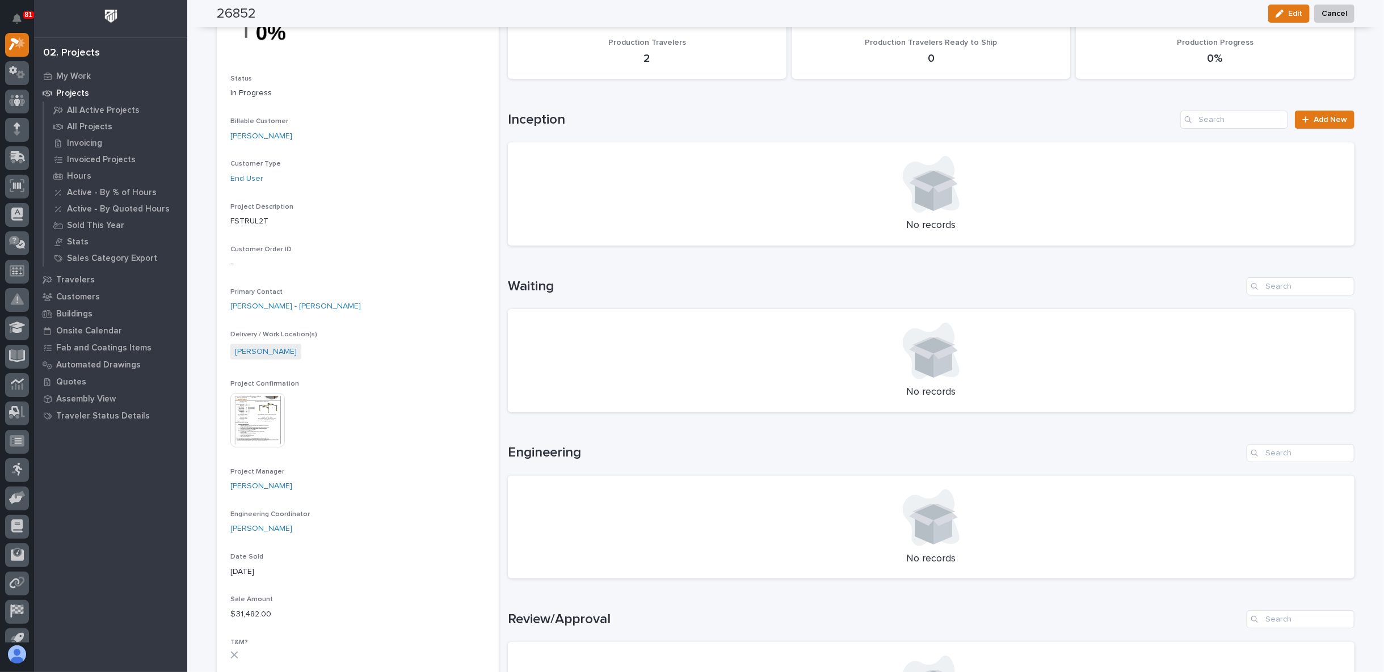
click at [263, 411] on img at bounding box center [257, 420] width 54 height 54
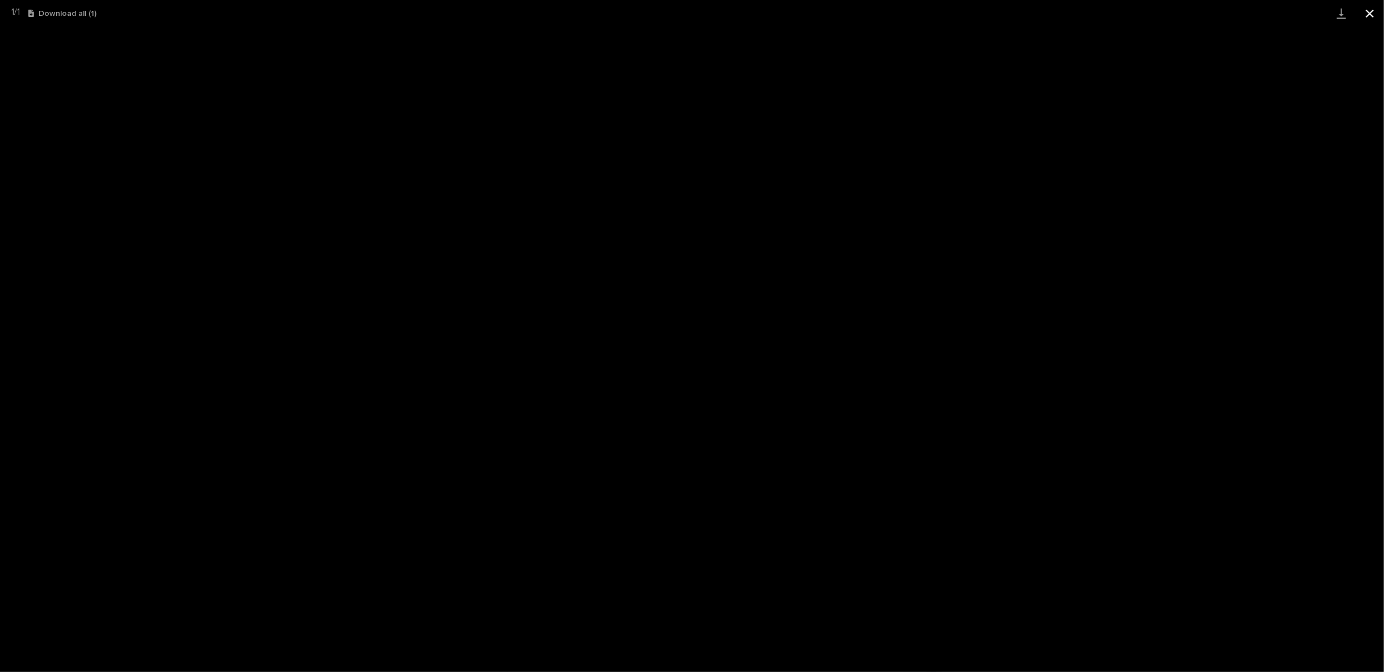
click at [1374, 12] on button "Close gallery" at bounding box center [1369, 13] width 28 height 27
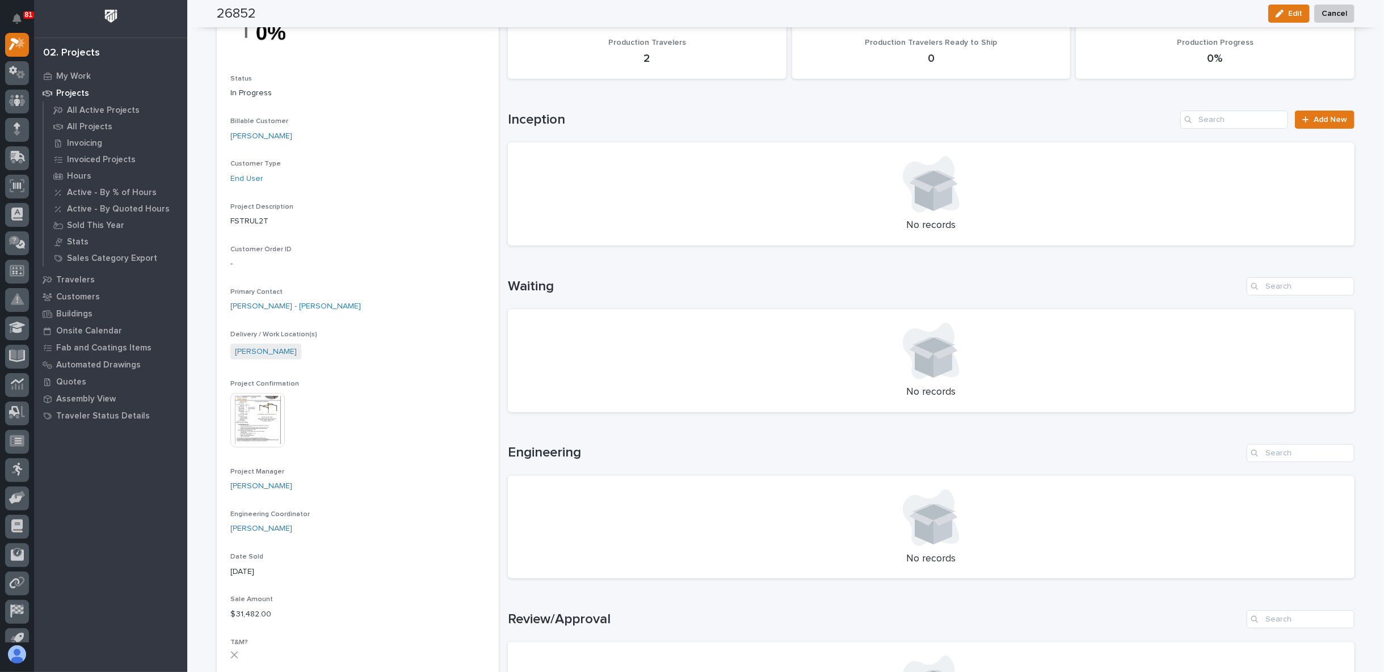
scroll to position [0, 0]
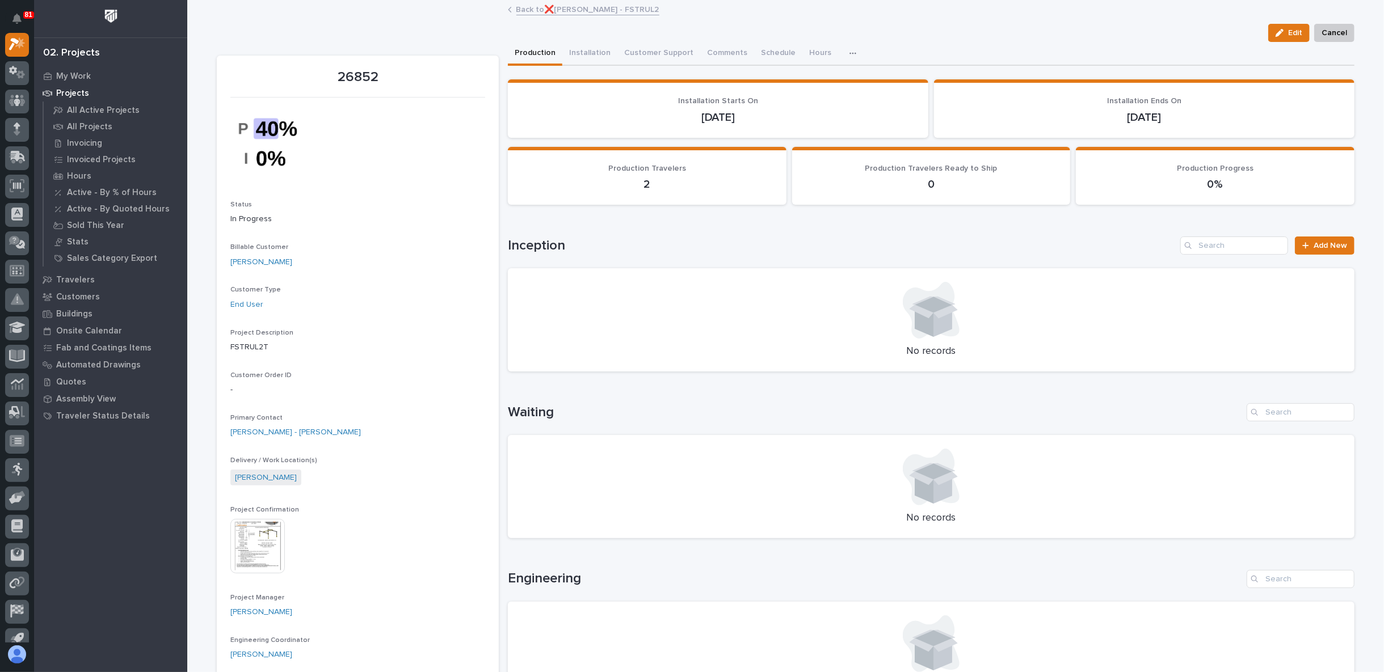
click at [539, 7] on link "Back to ❌[PERSON_NAME] - FSTRUL2" at bounding box center [587, 8] width 143 height 13
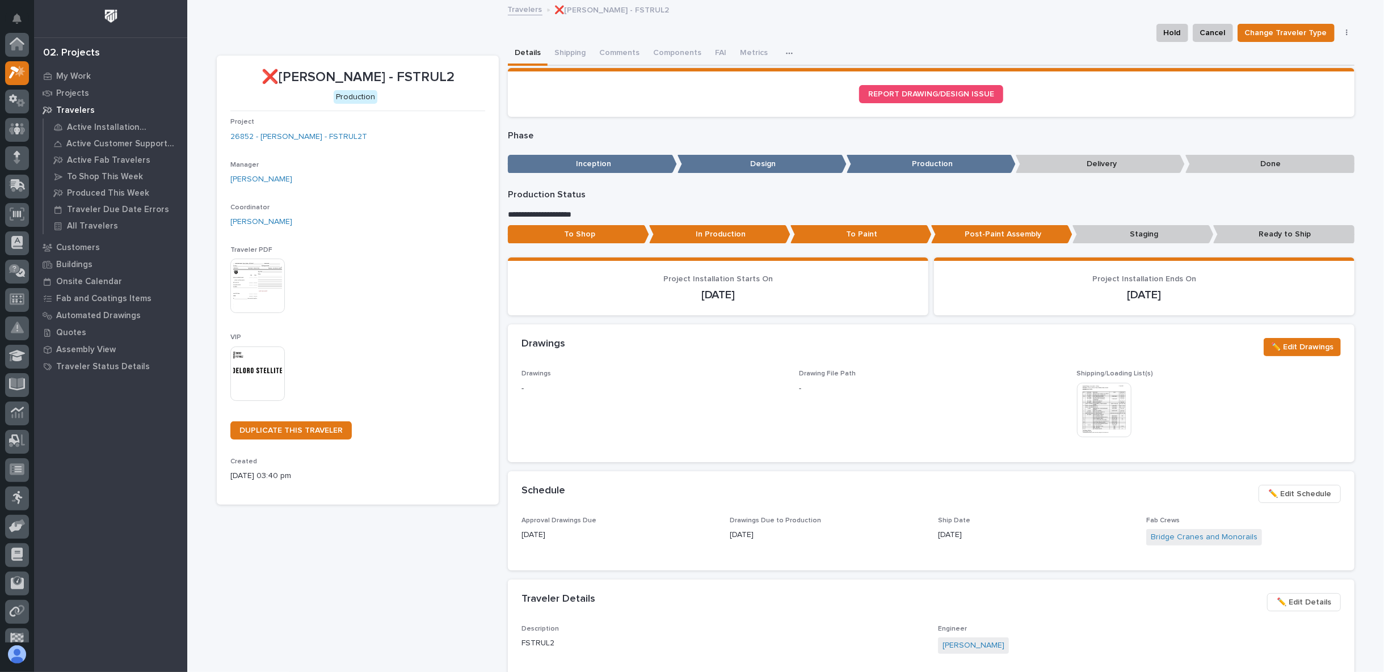
scroll to position [31, 0]
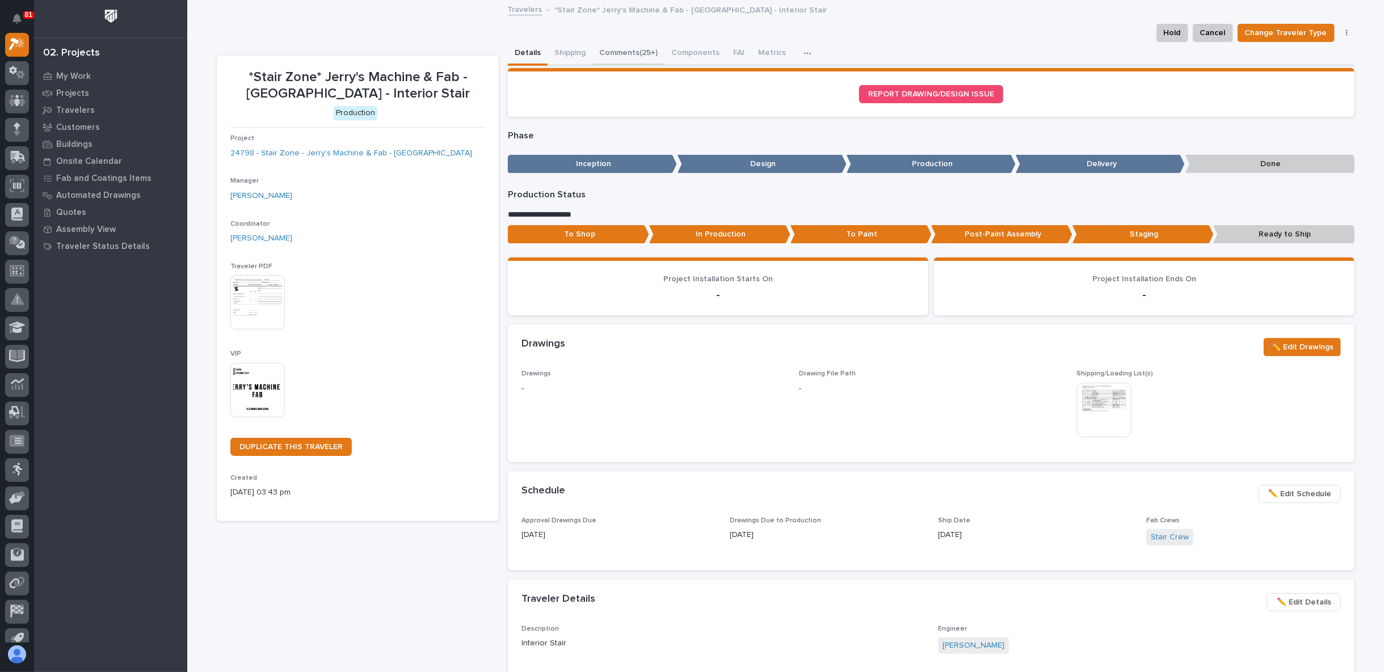
click at [634, 52] on button "Comments (25+)" at bounding box center [628, 54] width 72 height 24
